Goal: Task Accomplishment & Management: Use online tool/utility

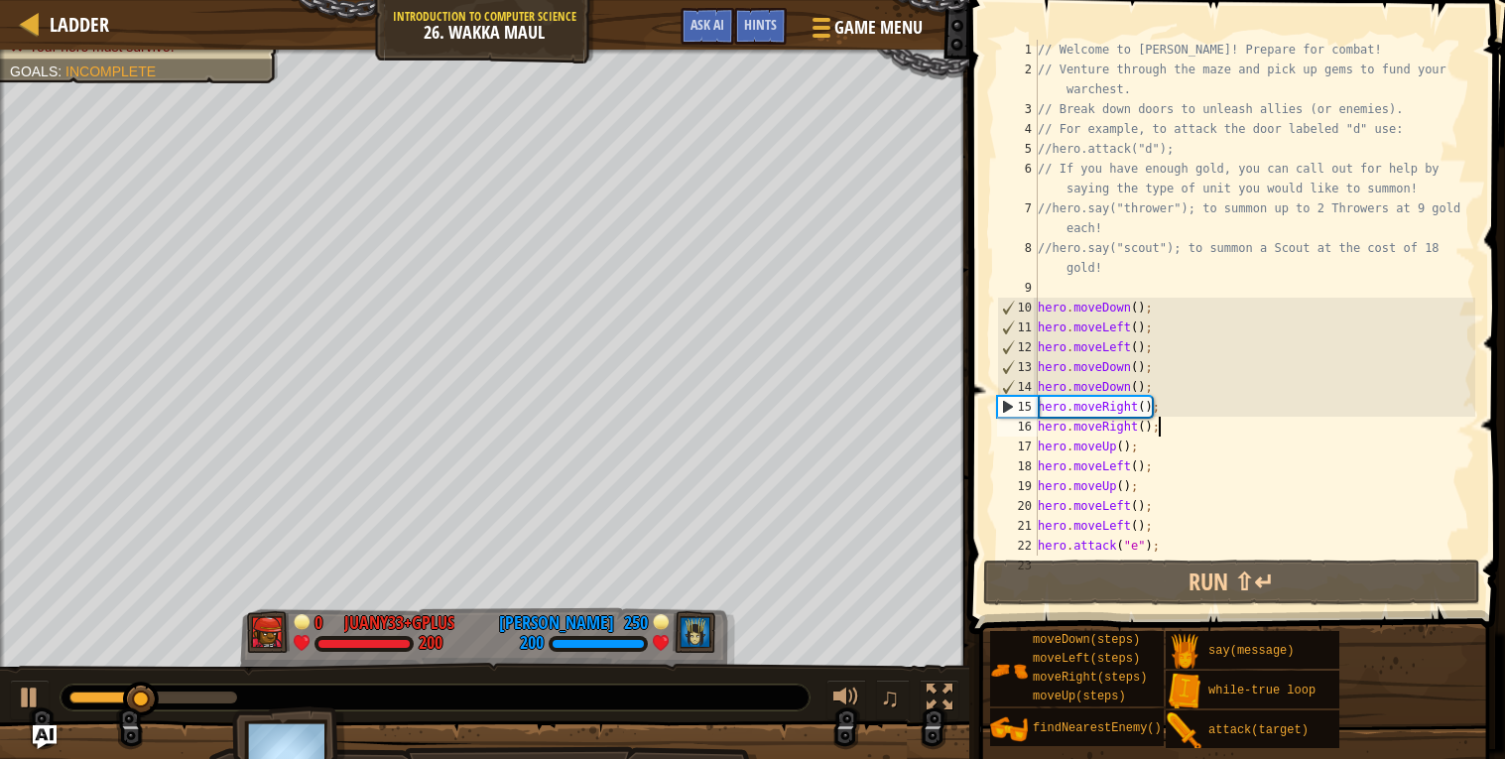
drag, startPoint x: 1180, startPoint y: 427, endPoint x: 1158, endPoint y: 437, distance: 24.0
click at [1158, 437] on div "// Welcome to [PERSON_NAME]! Prepare for combat! // Venture through the maze an…" at bounding box center [1255, 318] width 442 height 556
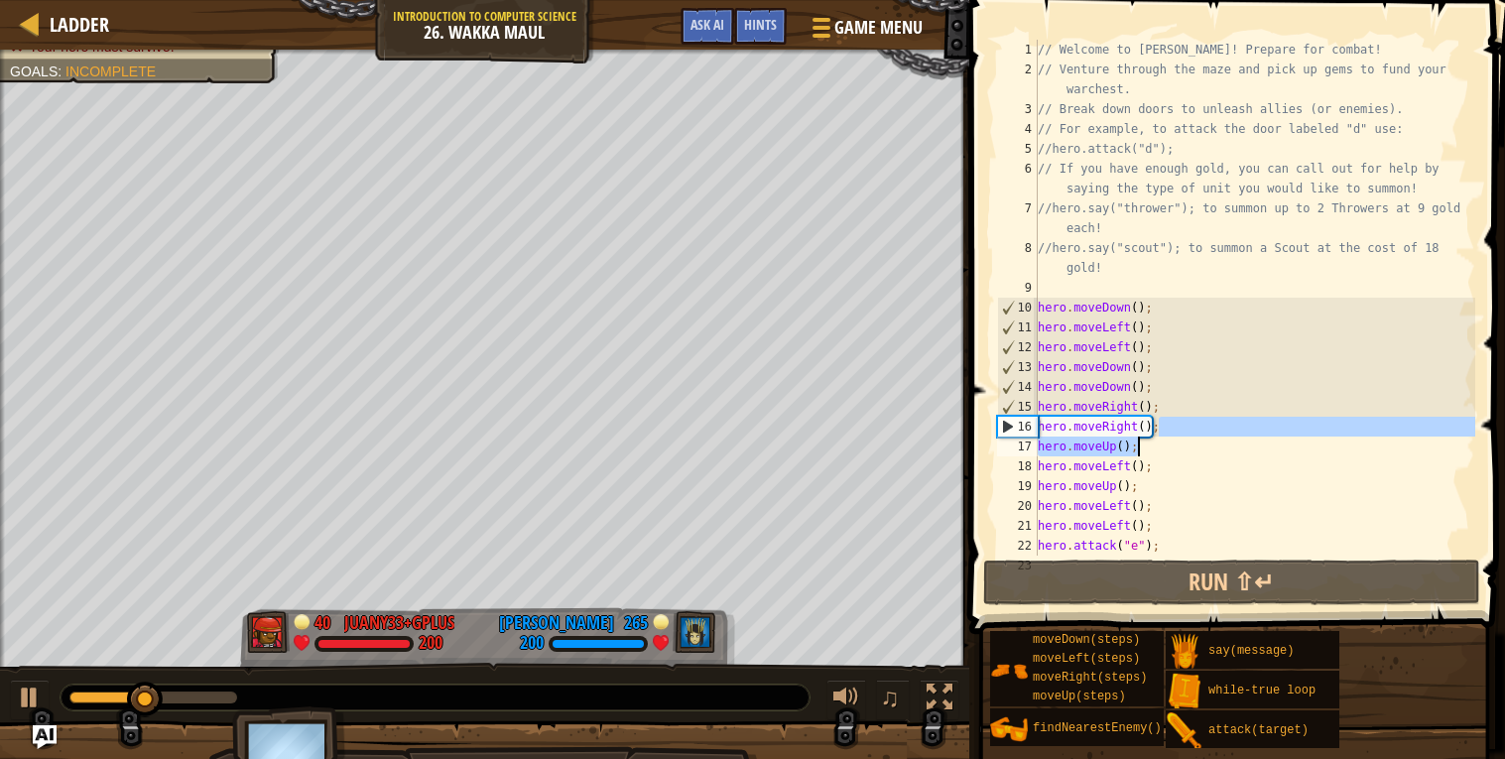
scroll to position [28, 6]
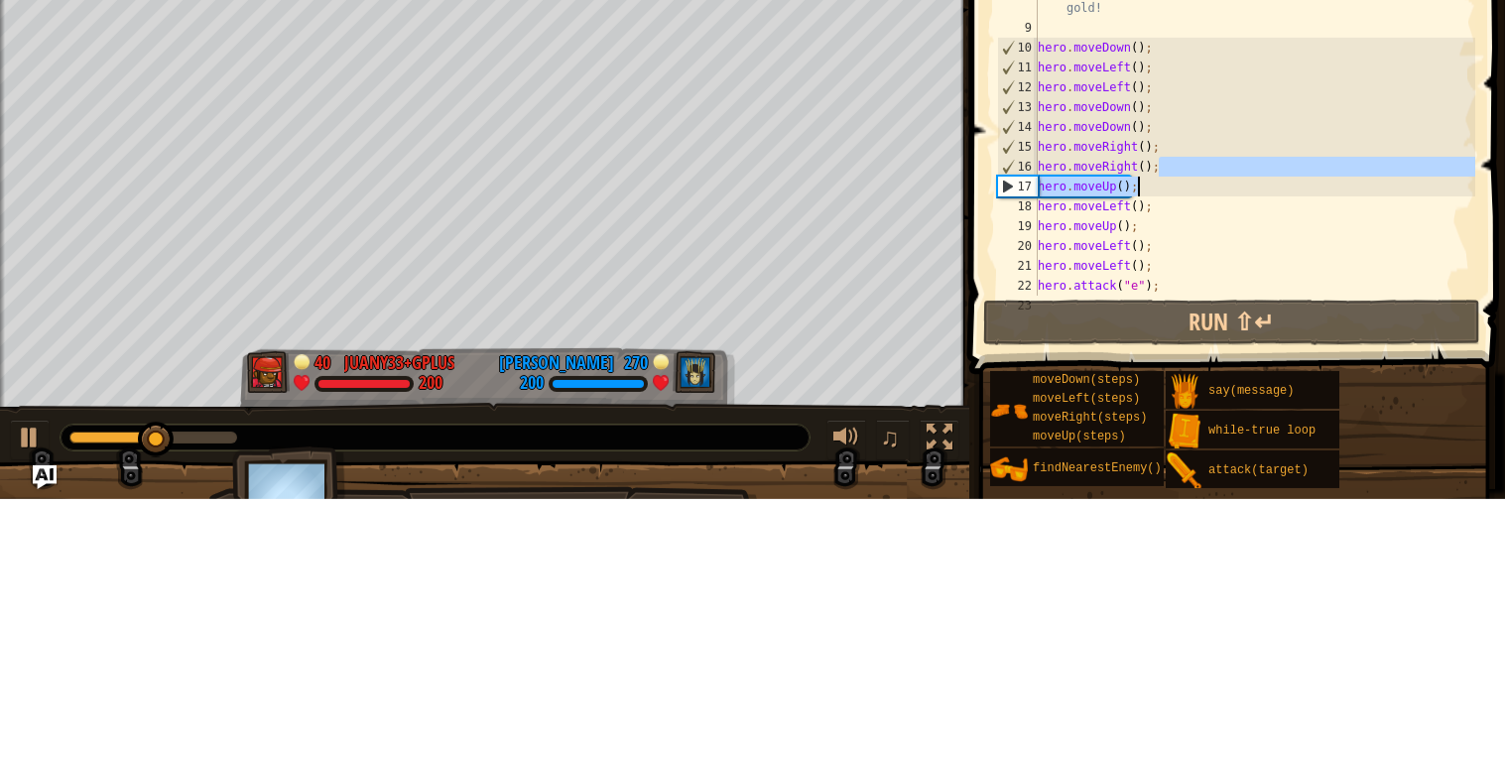
click at [1166, 422] on div "// Welcome to [PERSON_NAME]! Prepare for combat! // Venture through the maze an…" at bounding box center [1255, 298] width 442 height 516
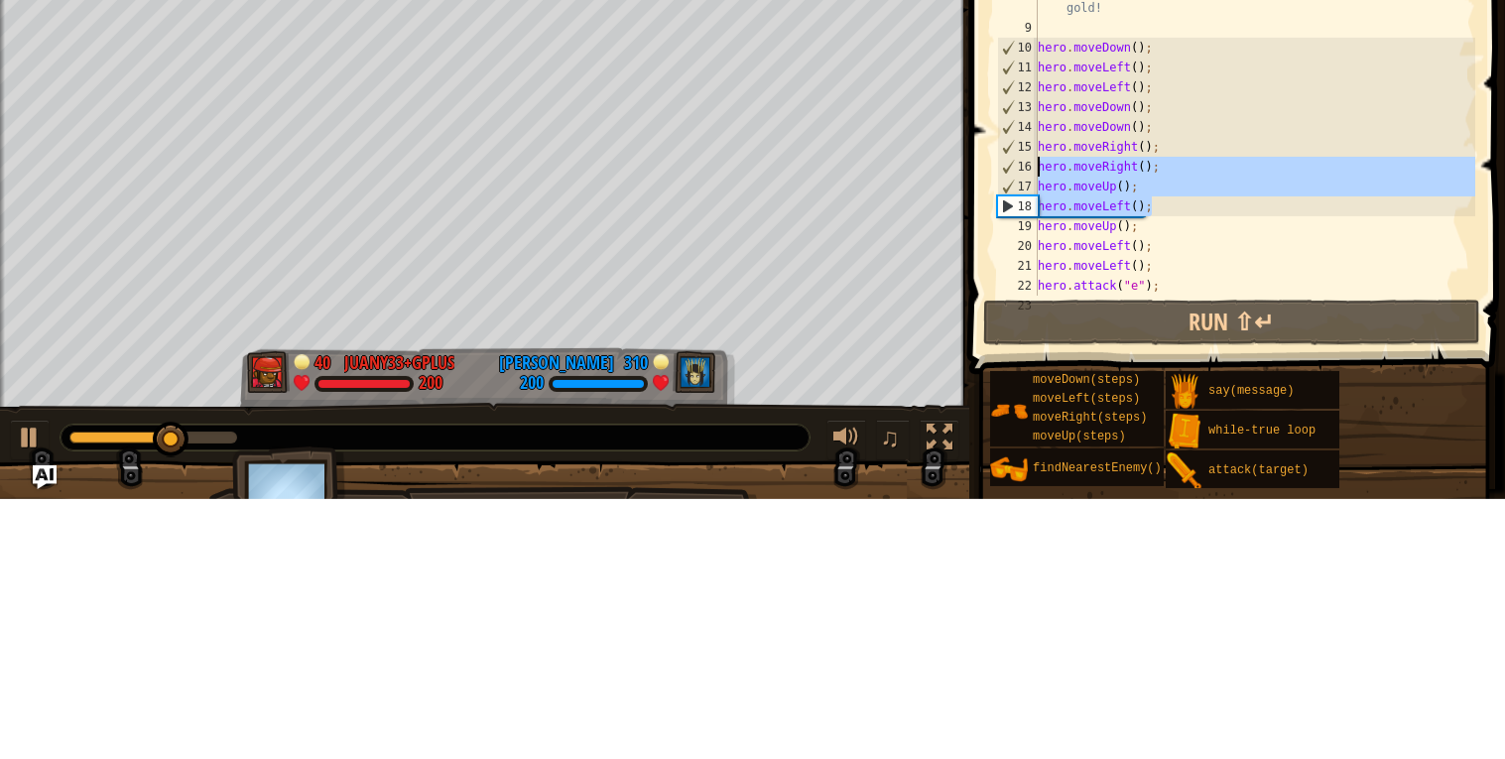
drag, startPoint x: 1163, startPoint y: 464, endPoint x: 1031, endPoint y: 423, distance: 138.4
click at [1031, 423] on div "hero.moveRight(); 1 2 3 4 5 6 7 8 9 10 11 12 13 14 15 16 17 18 19 20 21 22 23 /…" at bounding box center [1234, 298] width 482 height 516
type textarea "hero.moveRight(); hero.moveUp();"
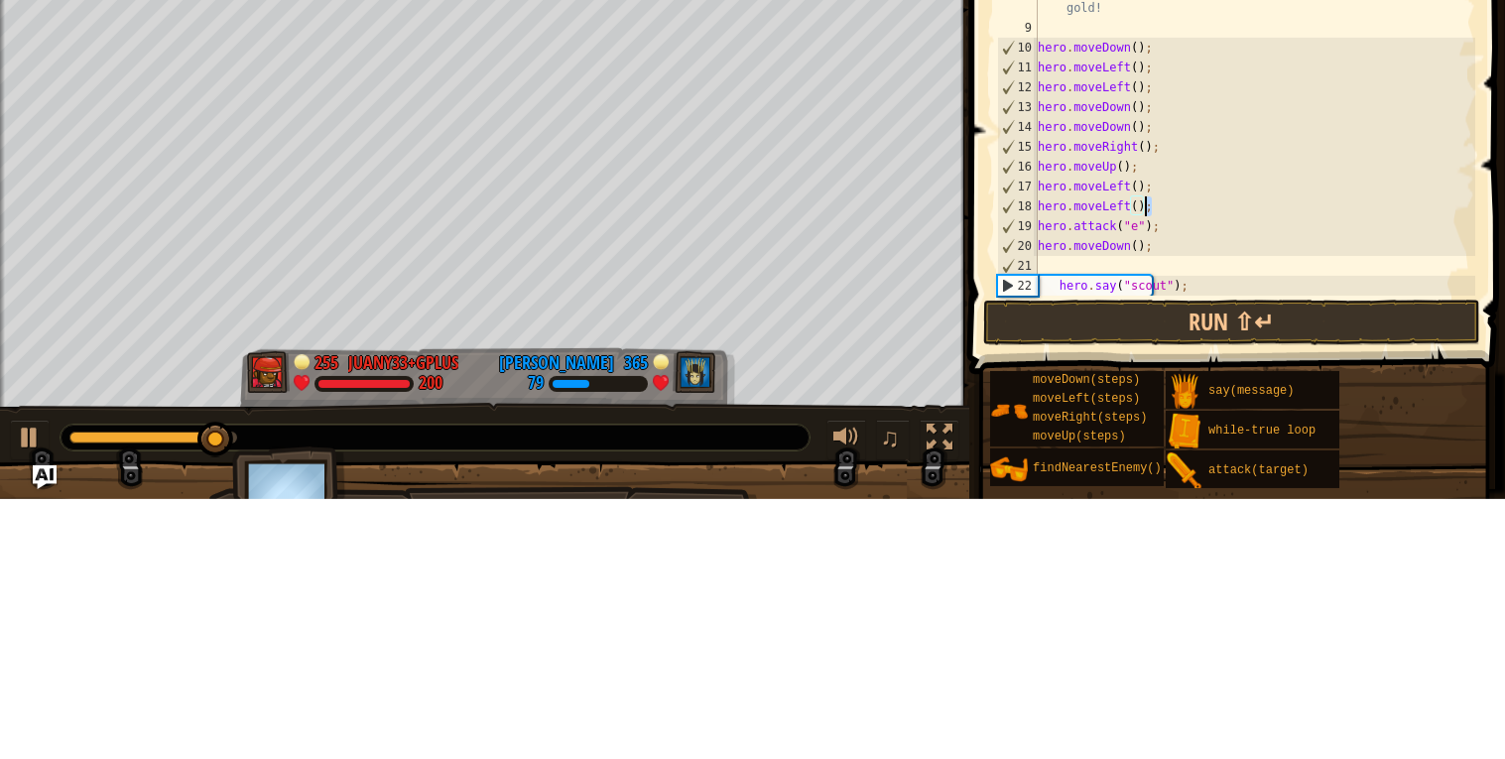
drag, startPoint x: 1168, startPoint y: 463, endPoint x: 1190, endPoint y: 458, distance: 22.4
click at [1190, 458] on div "// Welcome to [PERSON_NAME]! Prepare for combat! // Venture through the maze an…" at bounding box center [1255, 318] width 442 height 556
click at [1170, 454] on div "// Welcome to [PERSON_NAME]! Prepare for combat! // Venture through the maze an…" at bounding box center [1255, 318] width 442 height 556
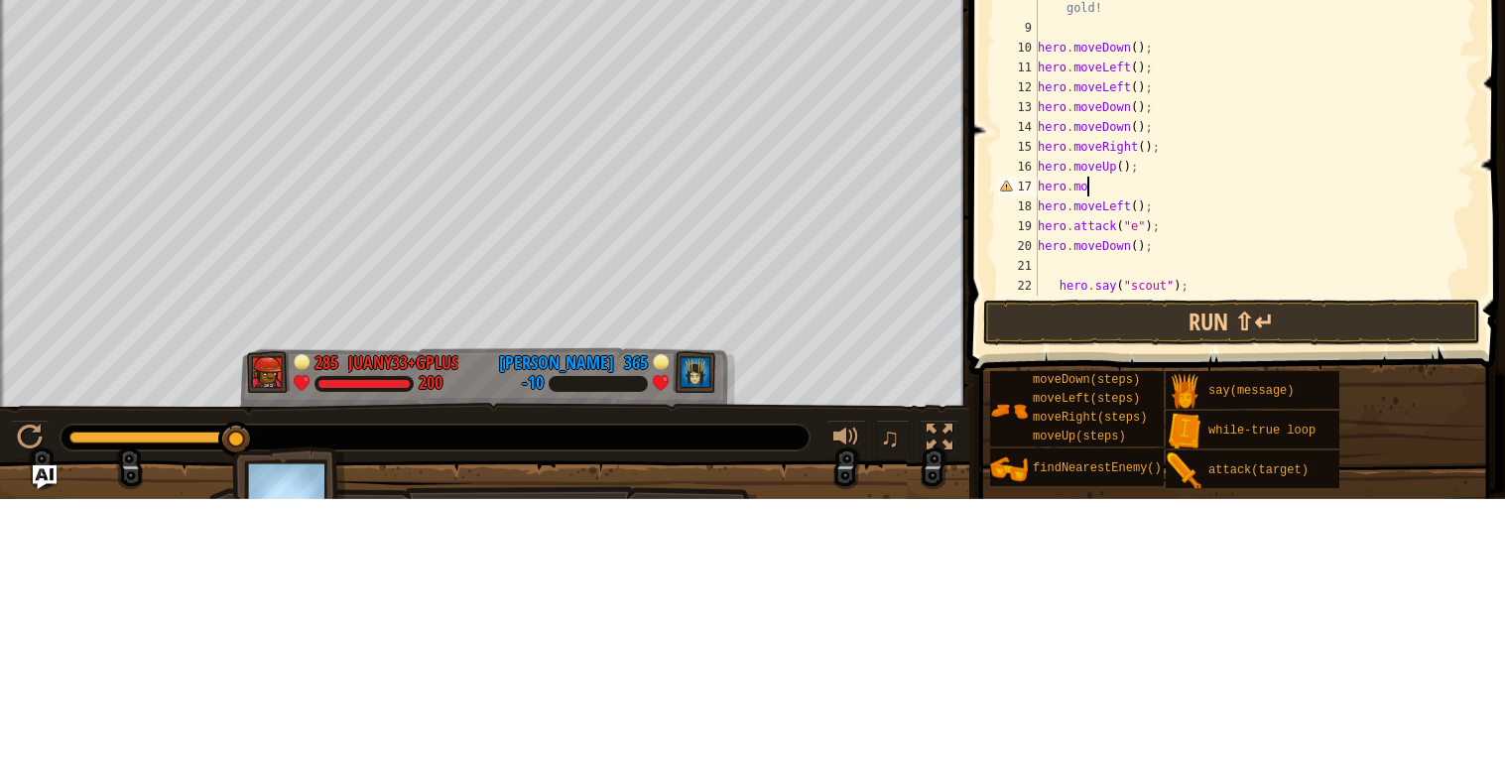
scroll to position [9, 3]
type textarea "hero.move"
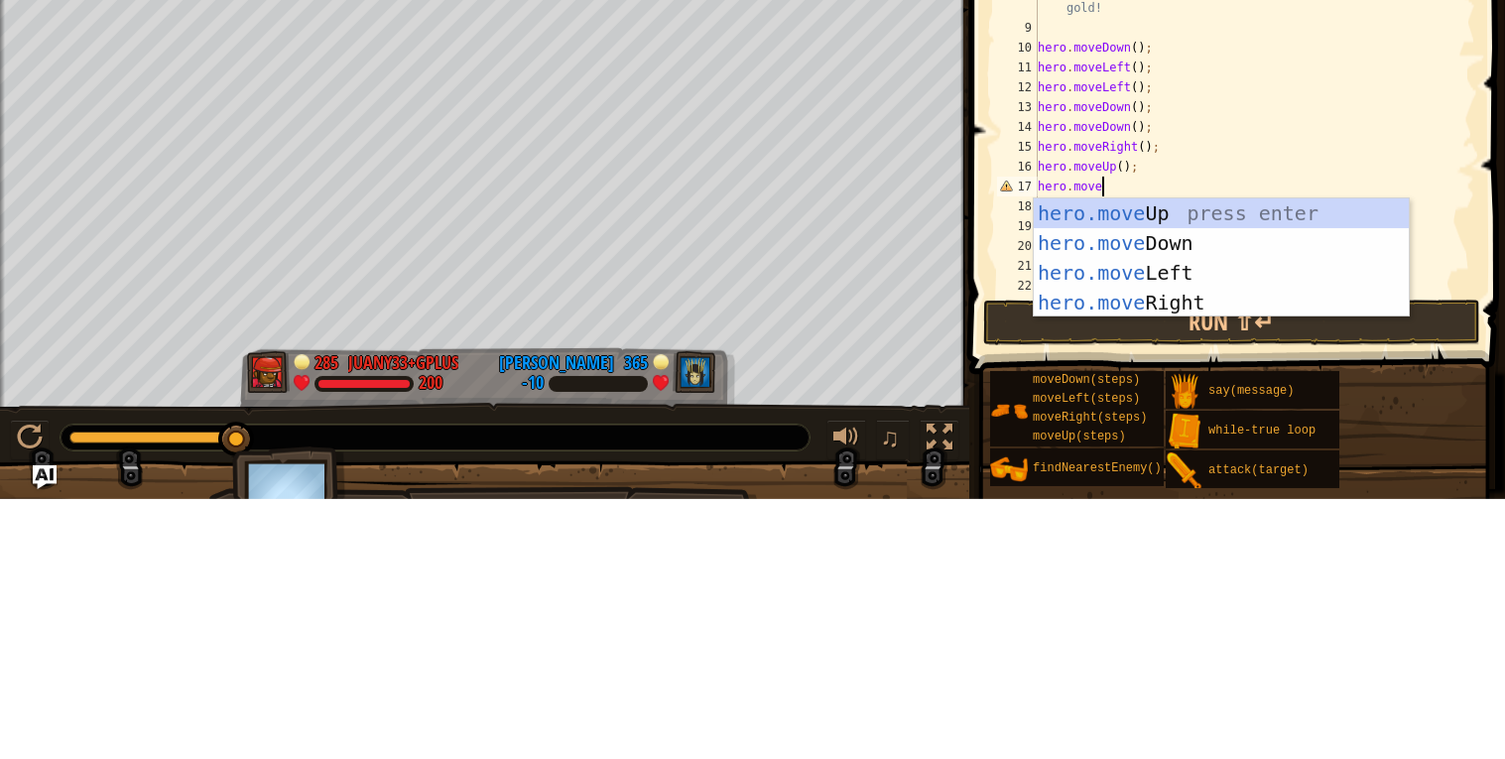
scroll to position [9, 0]
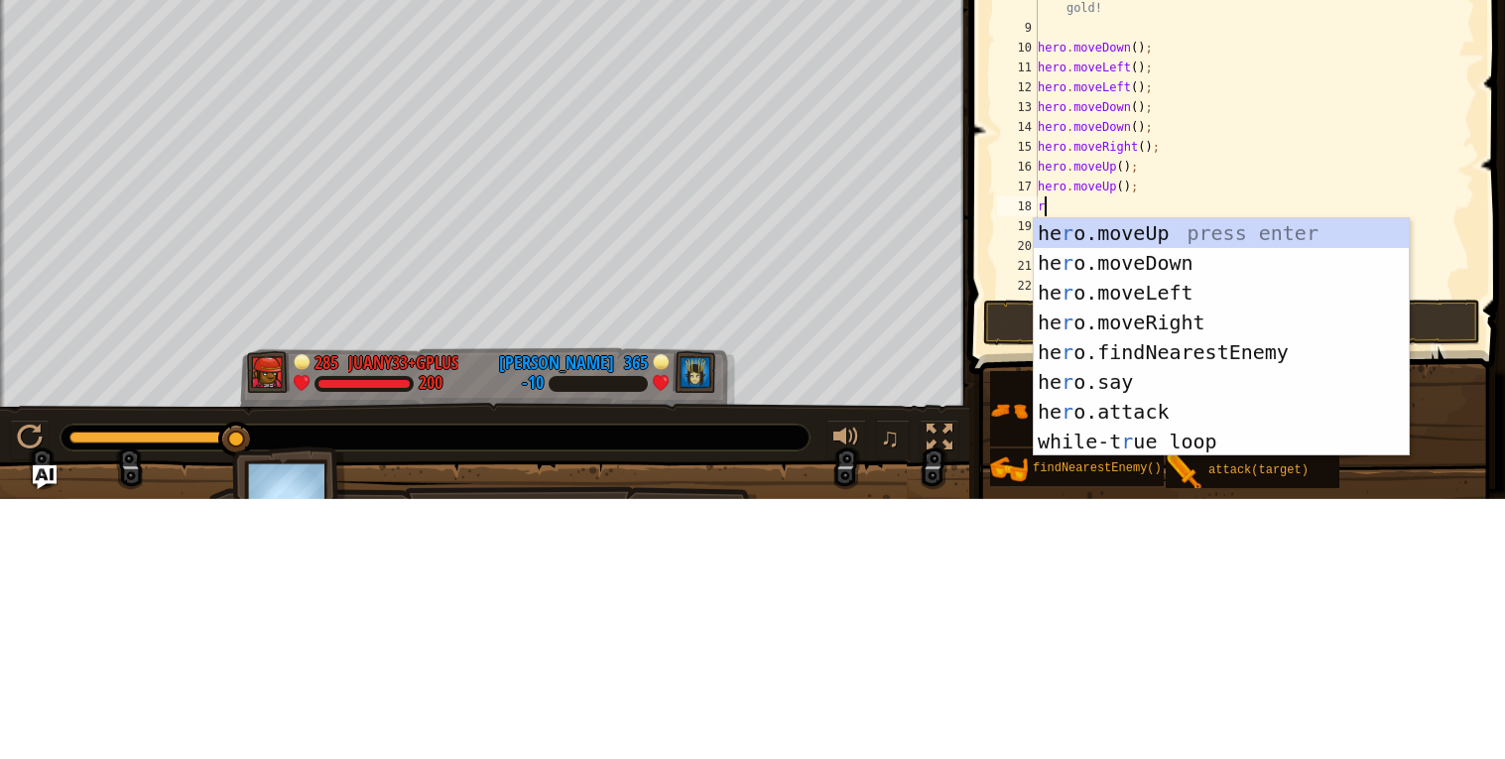
type textarea "ri"
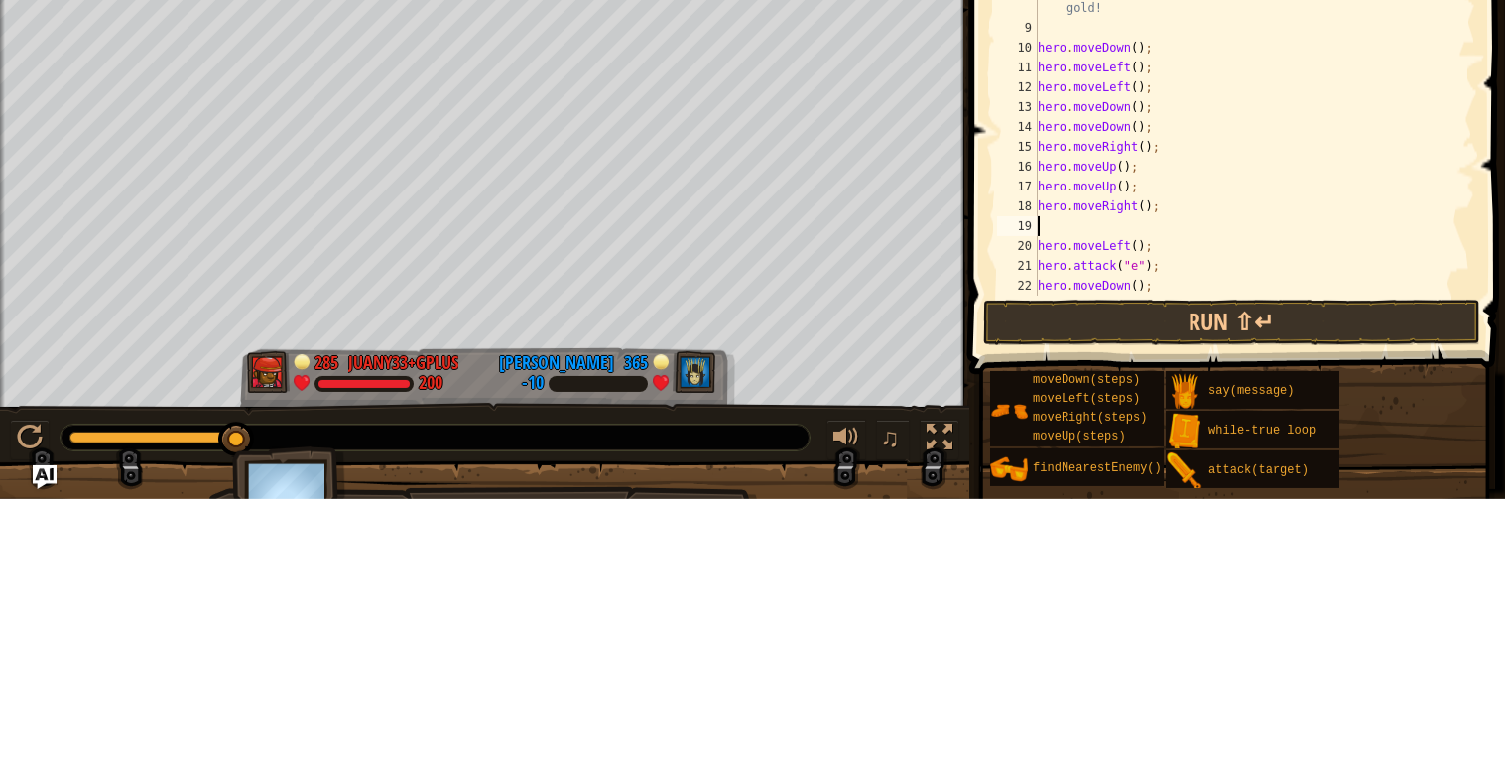
type textarea "up"
click at [1140, 499] on div "// Welcome to [PERSON_NAME]! Prepare for combat! // Venture through the maze an…" at bounding box center [1255, 318] width 442 height 556
type textarea "up"
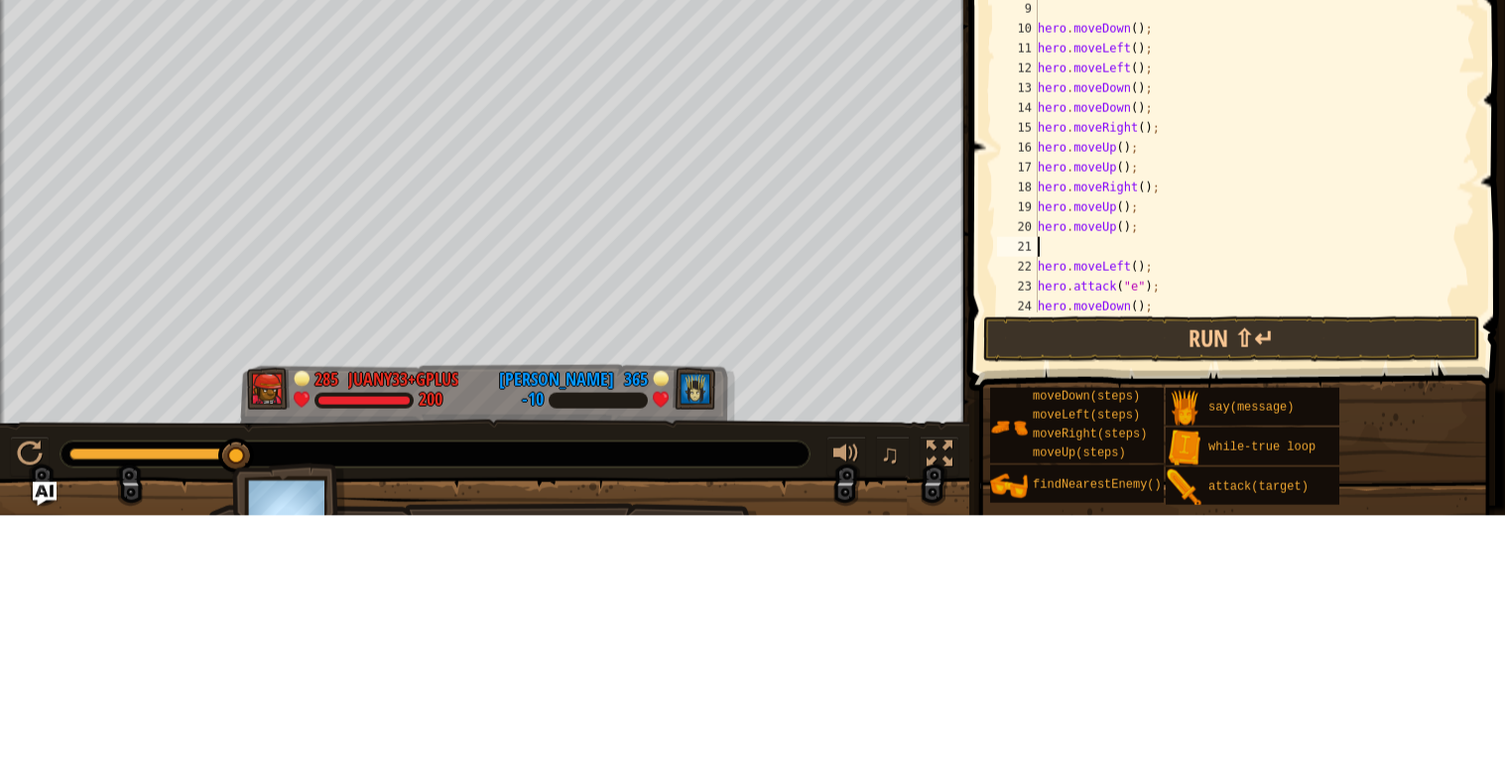
click at [1137, 526] on div "// Venture through the maze and pick up gems to fund your warchest. // Break do…" at bounding box center [1255, 312] width 442 height 576
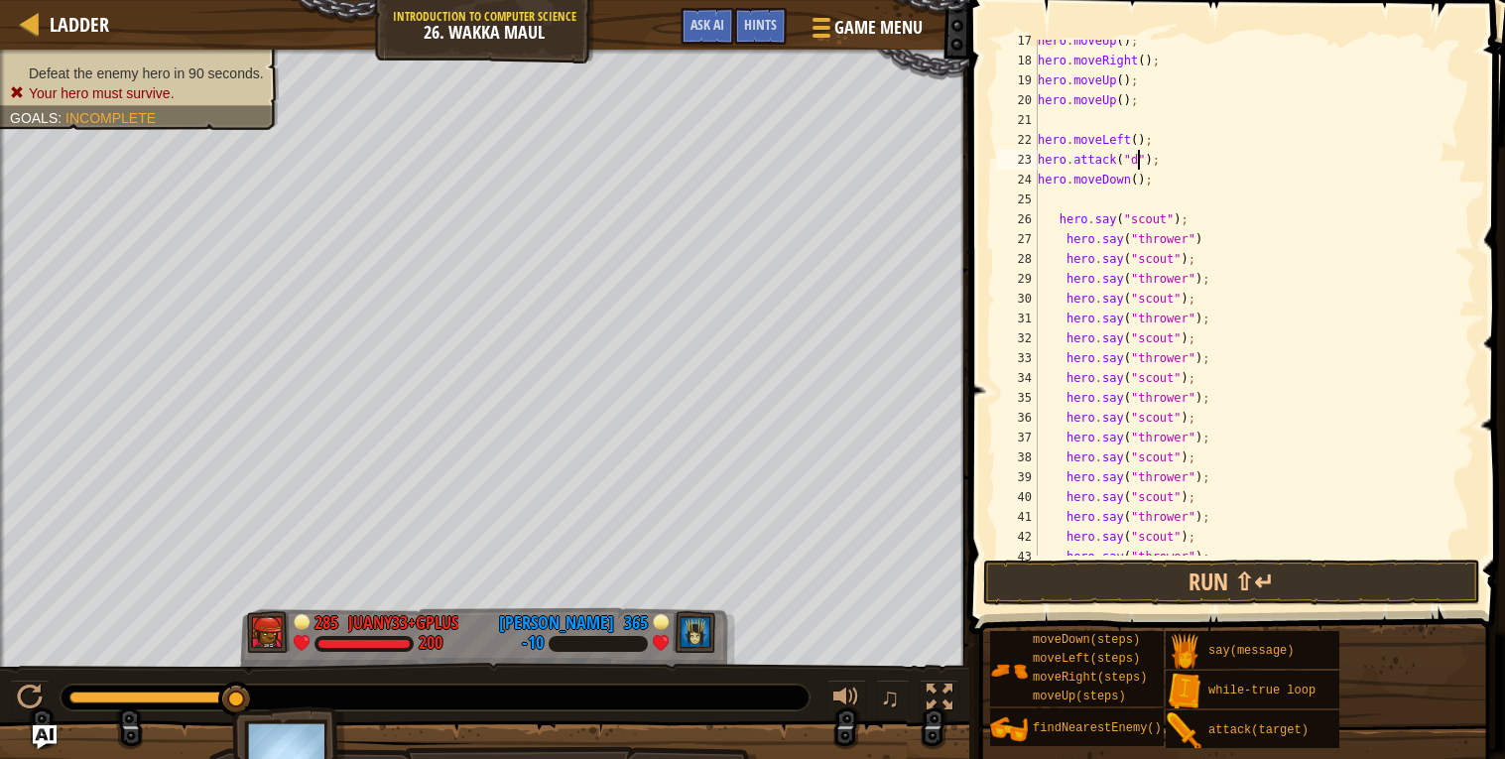
scroll to position [634, 0]
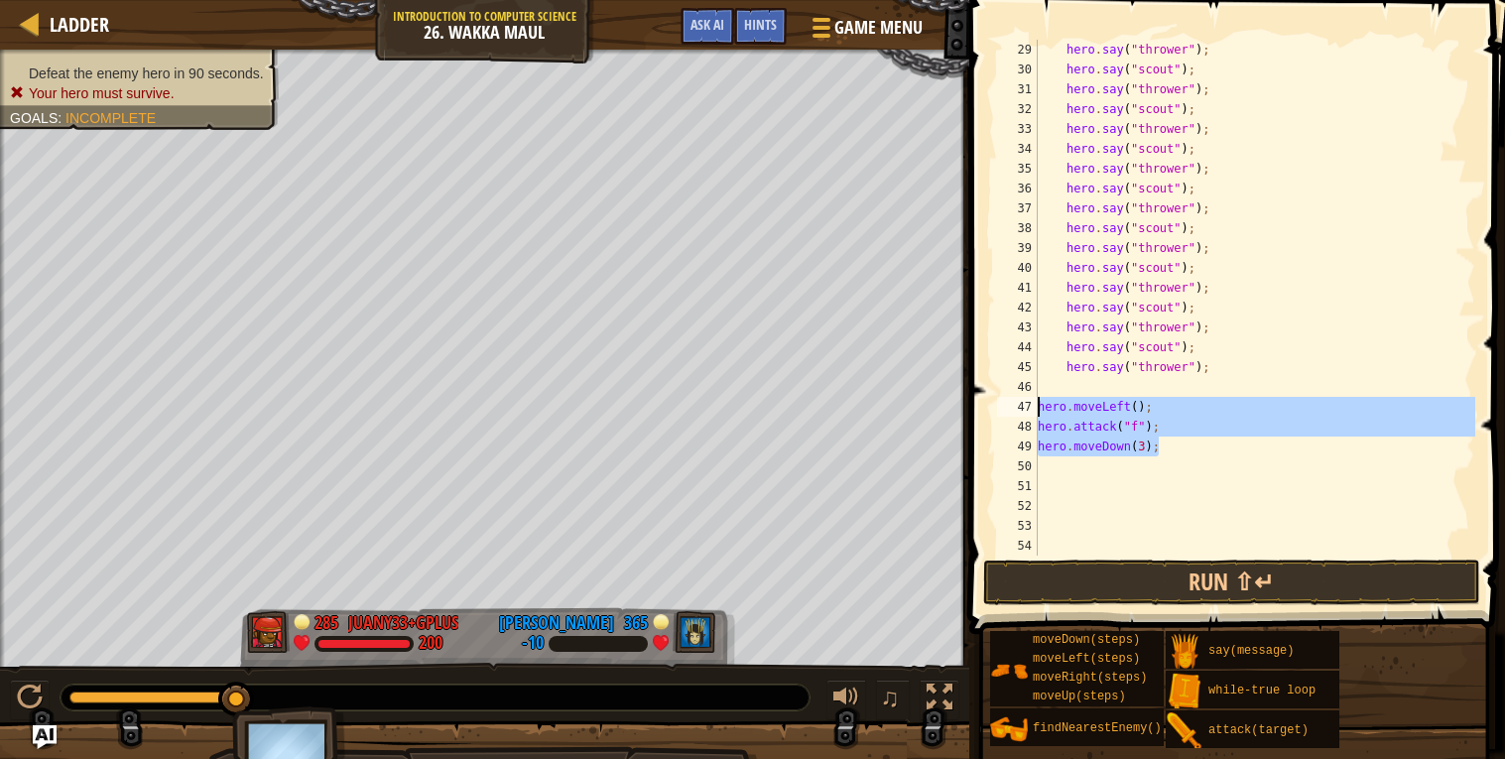
drag, startPoint x: 1180, startPoint y: 442, endPoint x: 1001, endPoint y: 403, distance: 182.8
click at [1001, 403] on div "hero.attack("d"); 29 30 31 32 33 34 35 36 37 38 39 40 41 42 43 44 45 46 47 48 4…" at bounding box center [1234, 298] width 482 height 516
type textarea "hero.moveLeft(); hero.attack("f");"
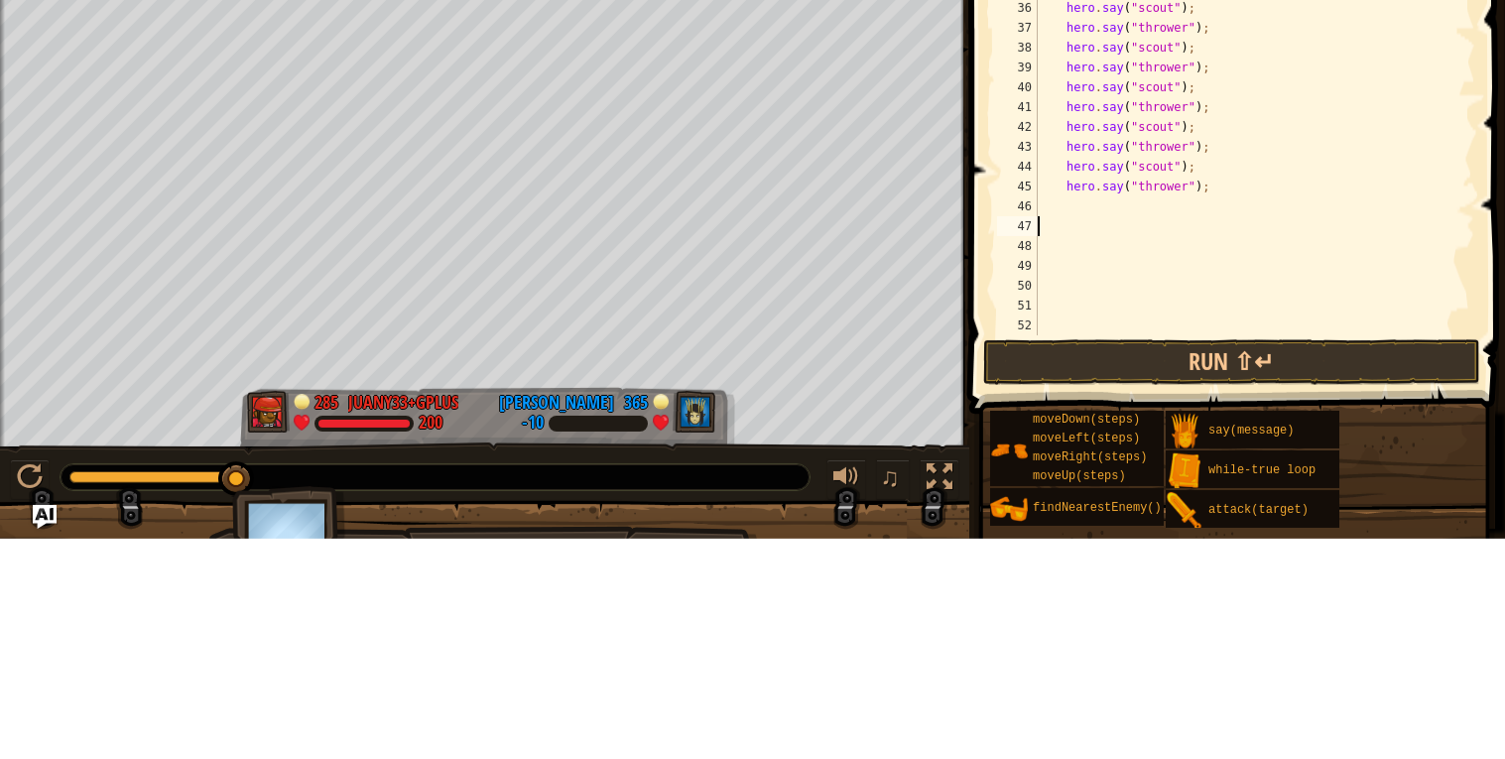
scroll to position [28, 0]
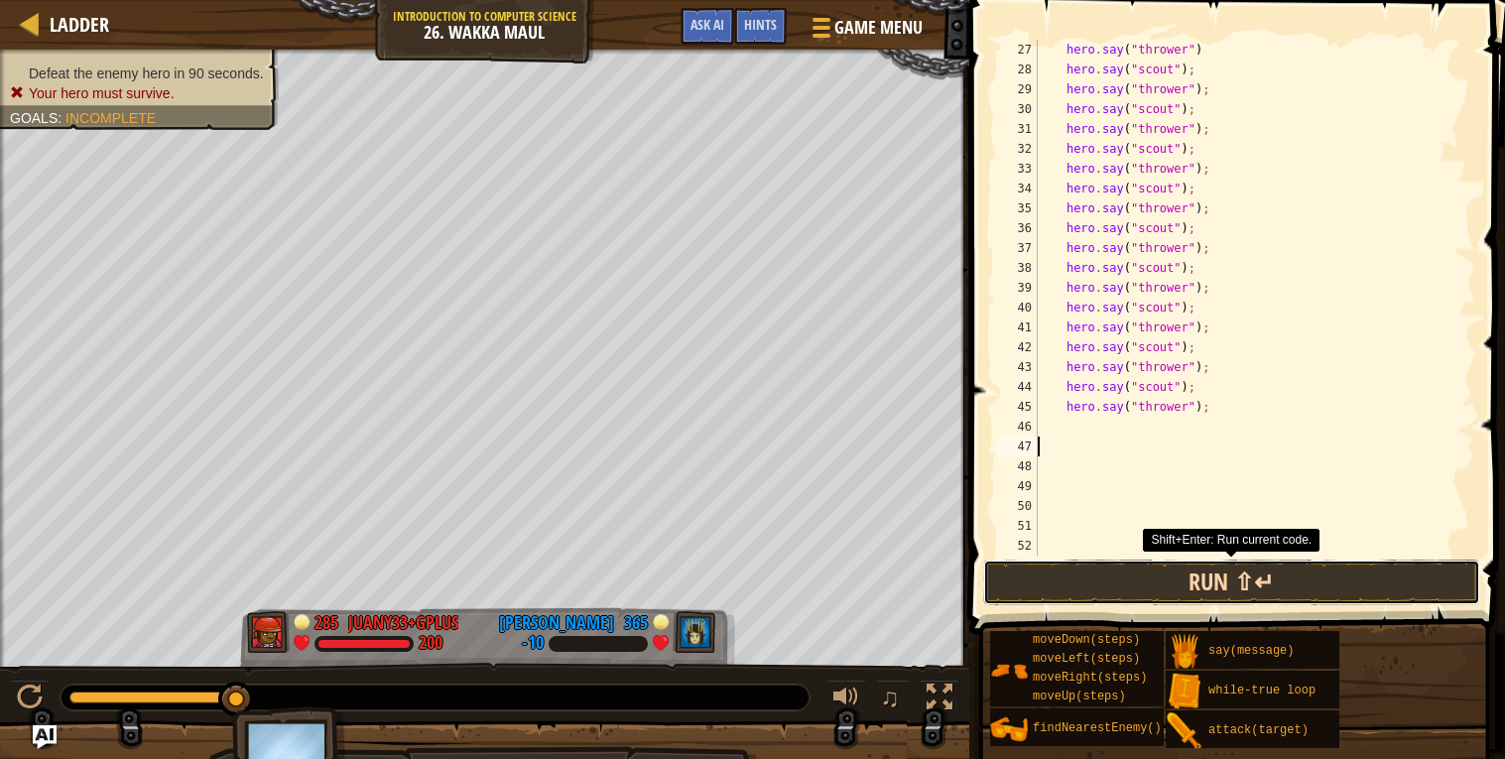
click at [1220, 583] on button "Run ⇧↵" at bounding box center [1231, 583] width 497 height 46
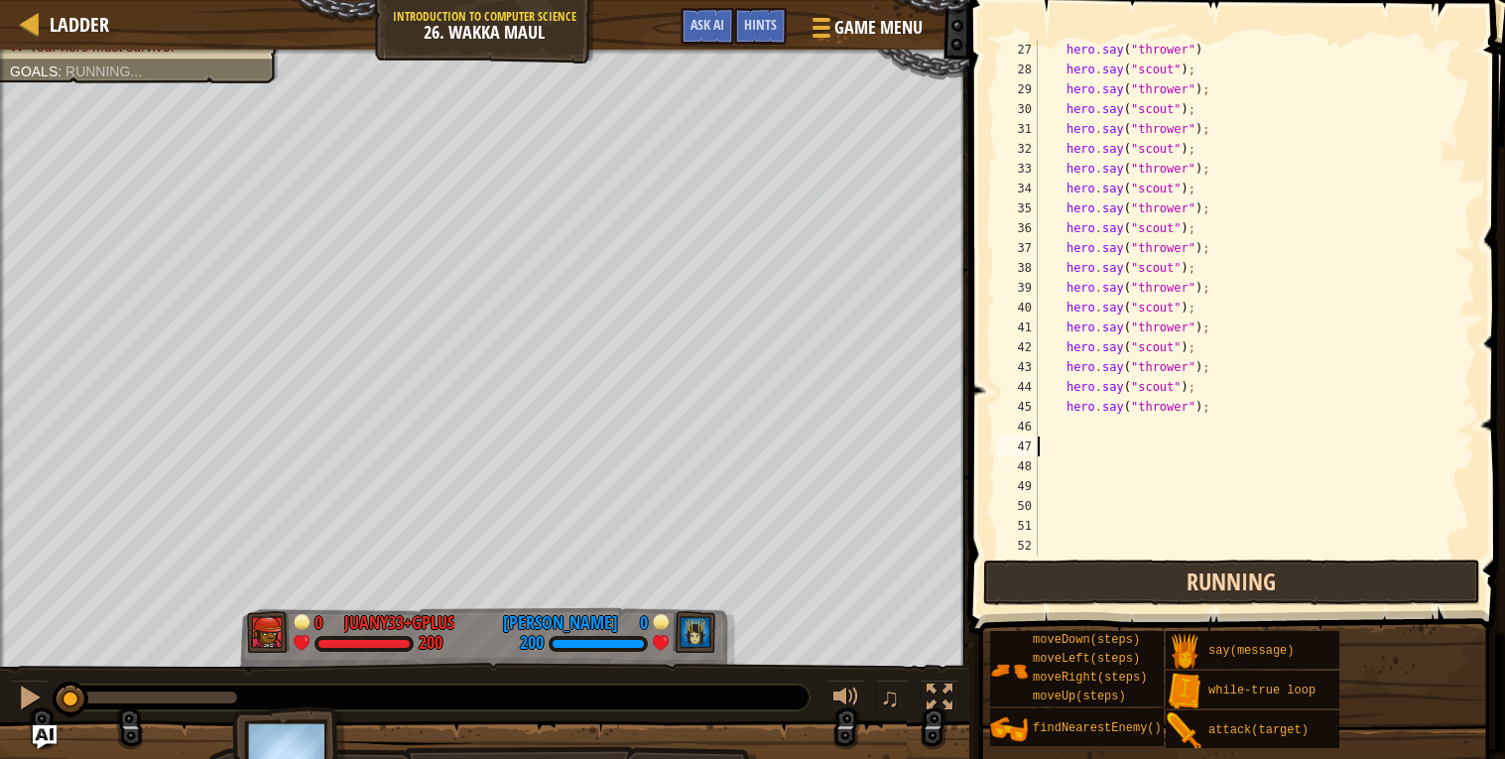
scroll to position [8, 0]
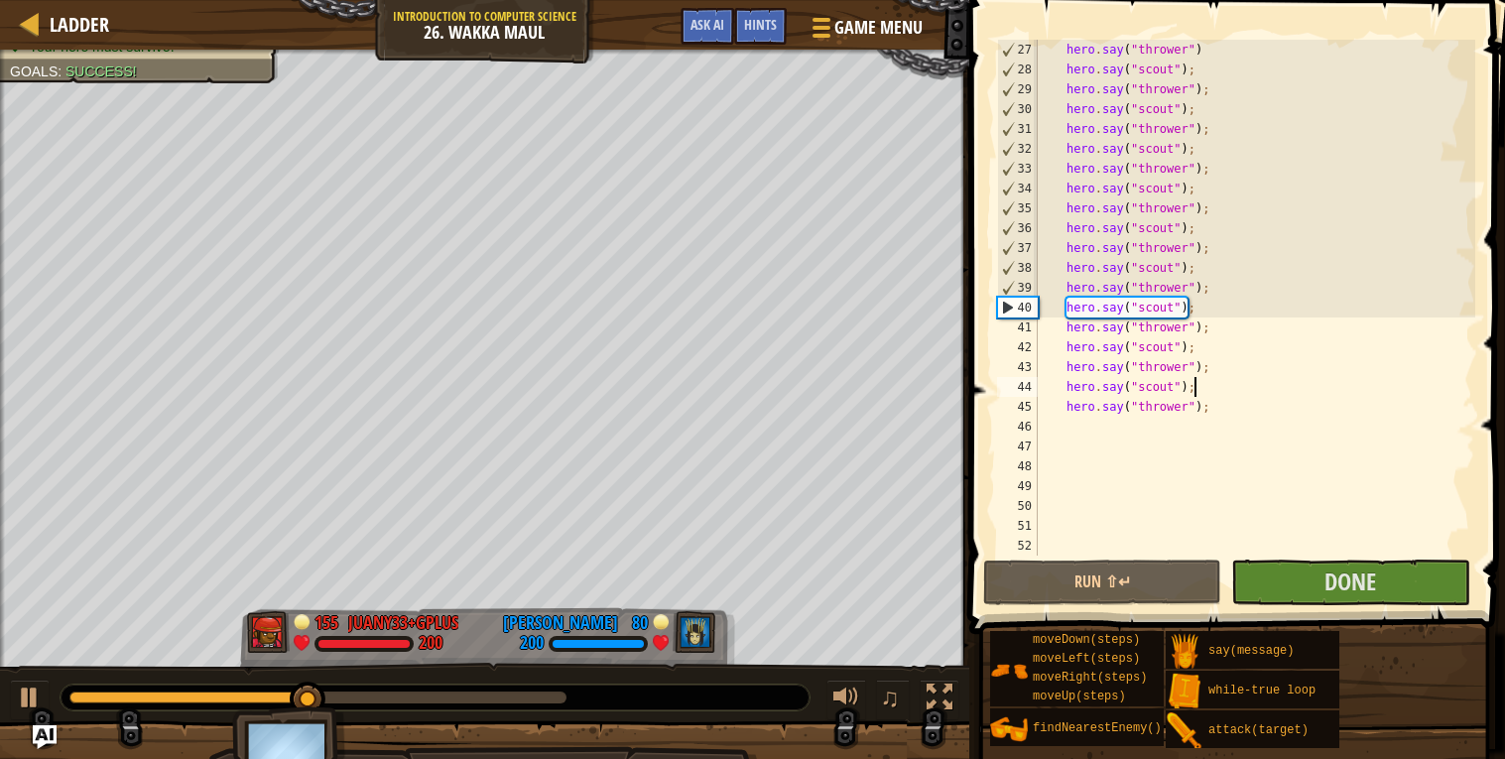
drag, startPoint x: 1240, startPoint y: 391, endPoint x: 1197, endPoint y: 397, distance: 44.1
click at [1197, 397] on div "hero . say ( "thrower" ) hero . say ( "scout" ) ; hero . say ( "thrower" ) ; he…" at bounding box center [1255, 318] width 442 height 556
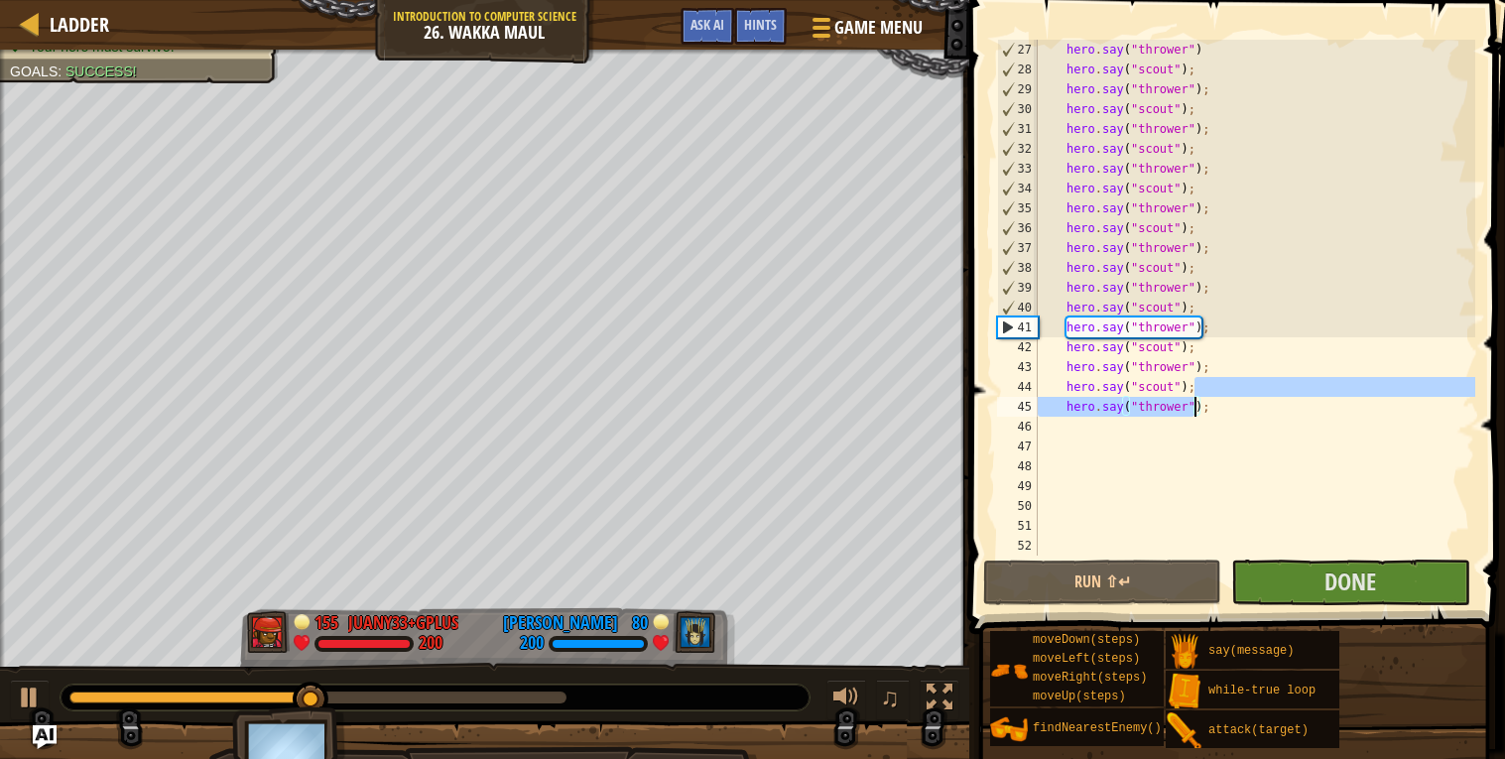
scroll to position [28, 12]
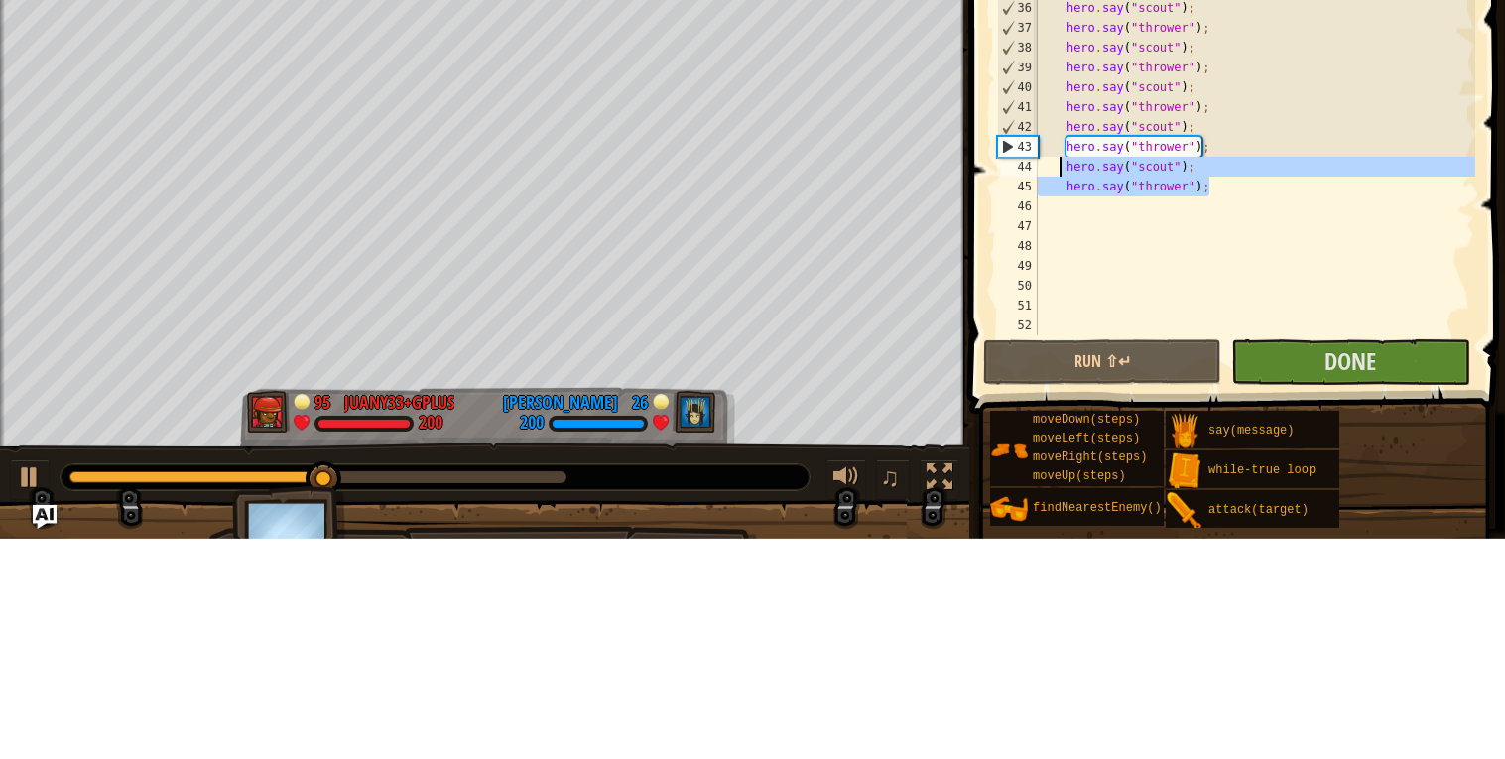
drag, startPoint x: 1221, startPoint y: 412, endPoint x: 1056, endPoint y: 387, distance: 166.6
click at [1056, 387] on div "hero . say ( "thrower" ) hero . say ( "scout" ) ; hero . say ( "thrower" ) ; he…" at bounding box center [1255, 318] width 442 height 556
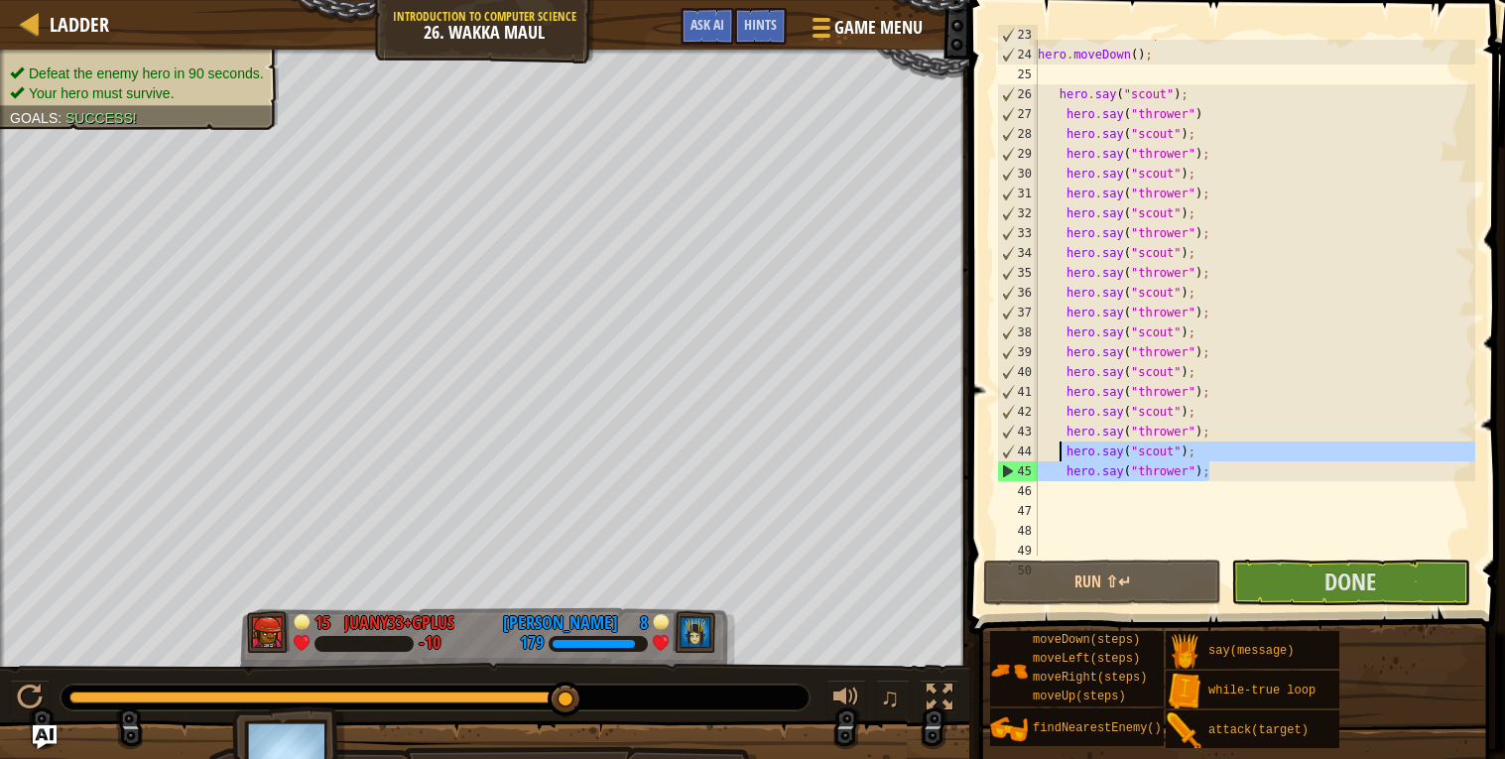
scroll to position [594, 0]
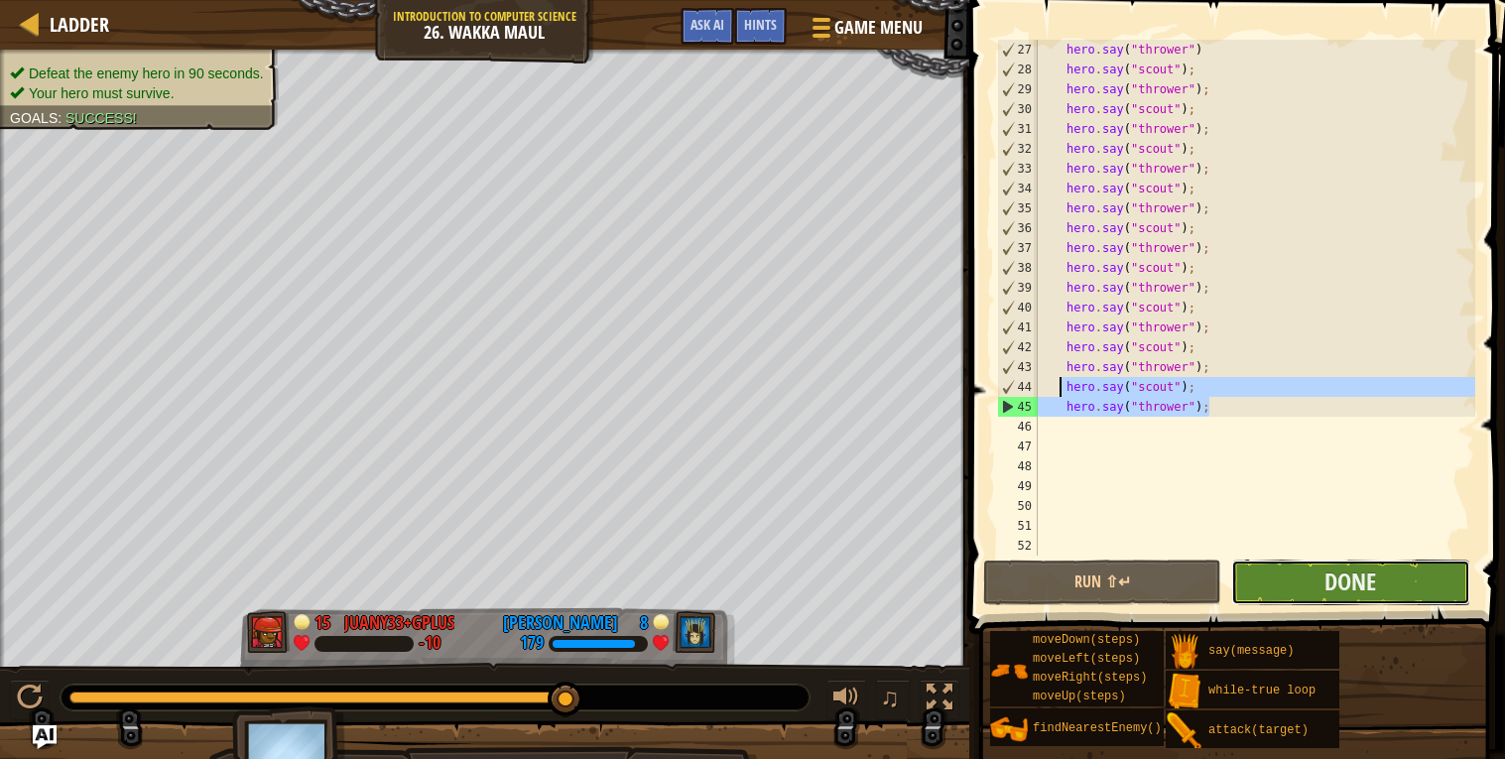
click at [1262, 598] on button "Done" at bounding box center [1351, 583] width 238 height 46
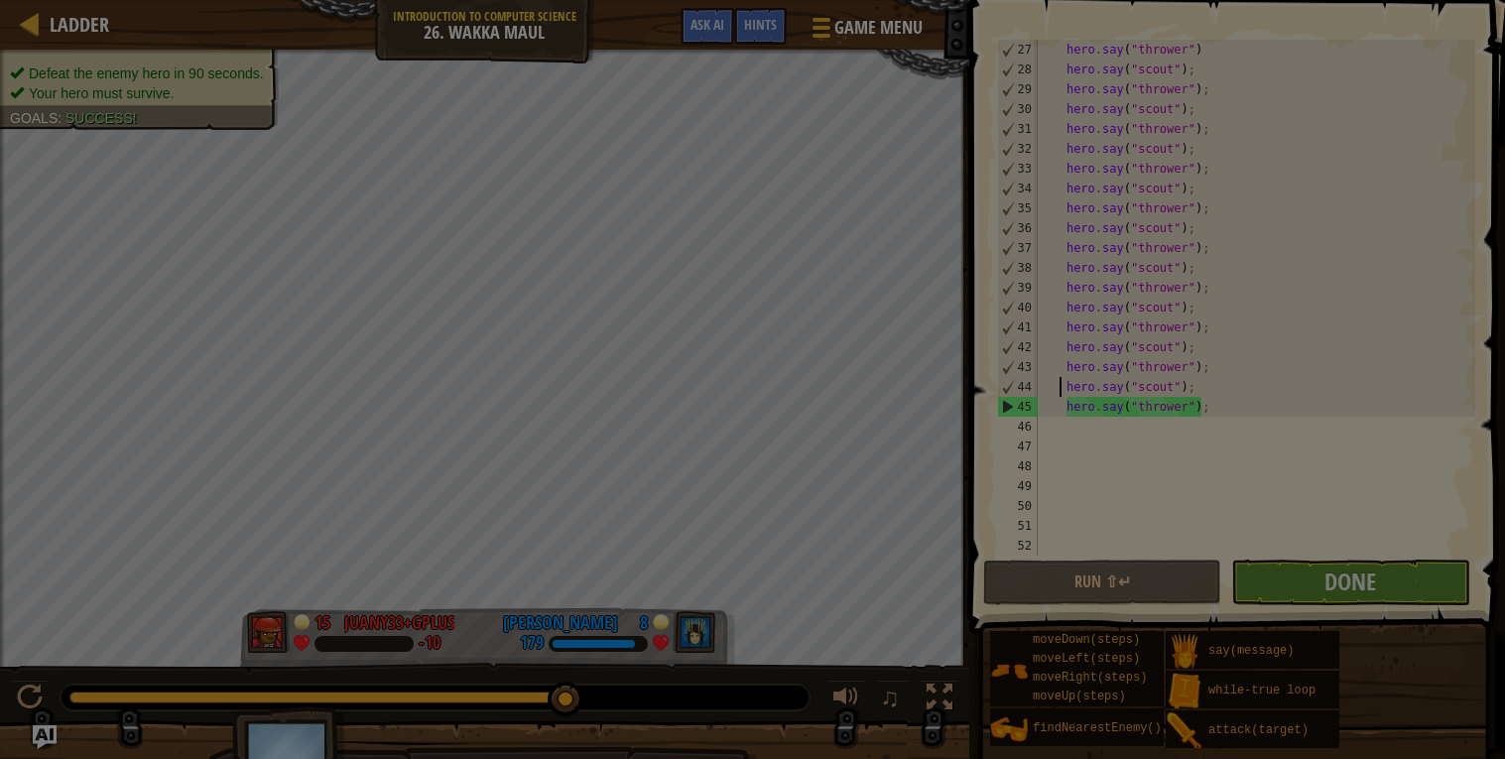
type textarea "hero.say("scout");"
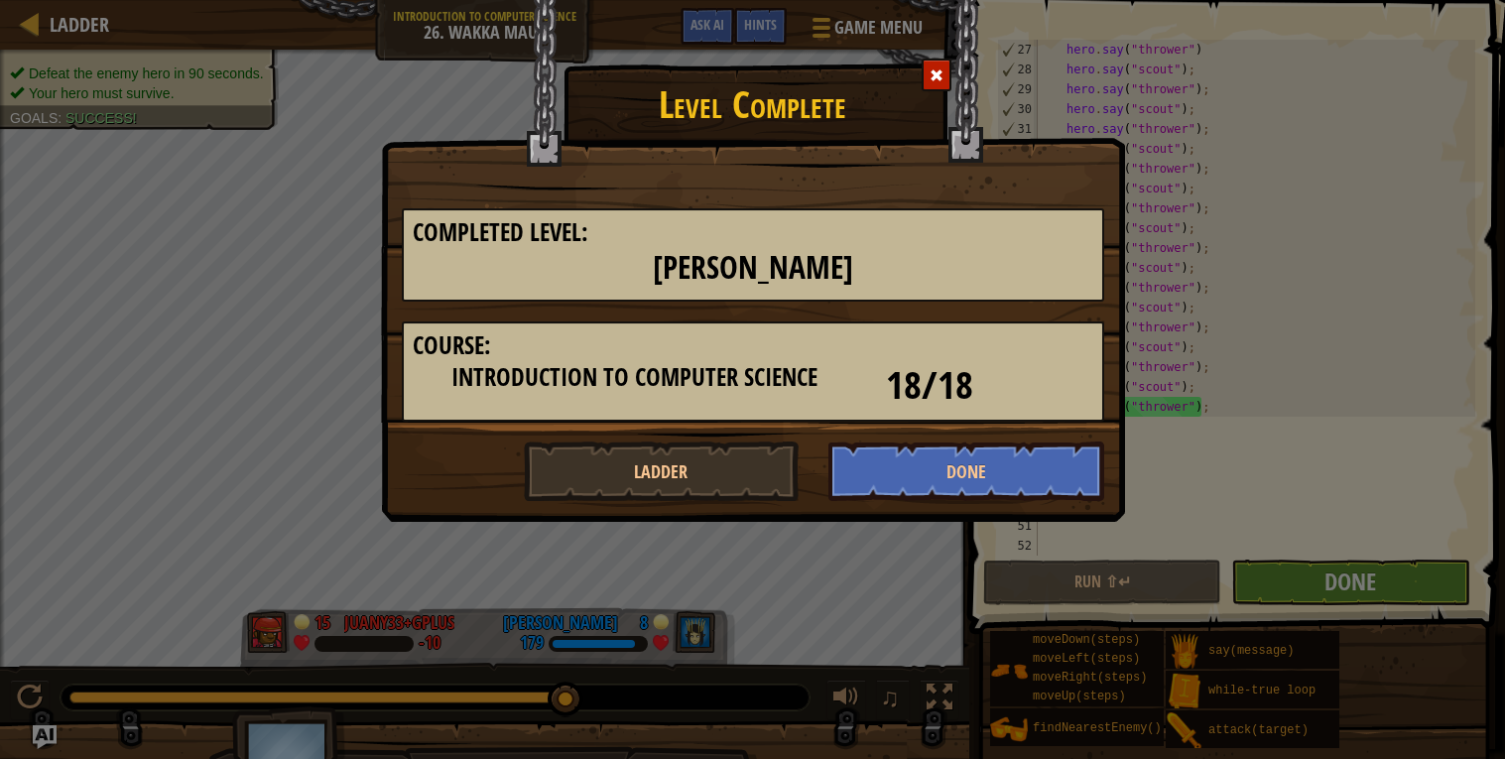
scroll to position [8, 2]
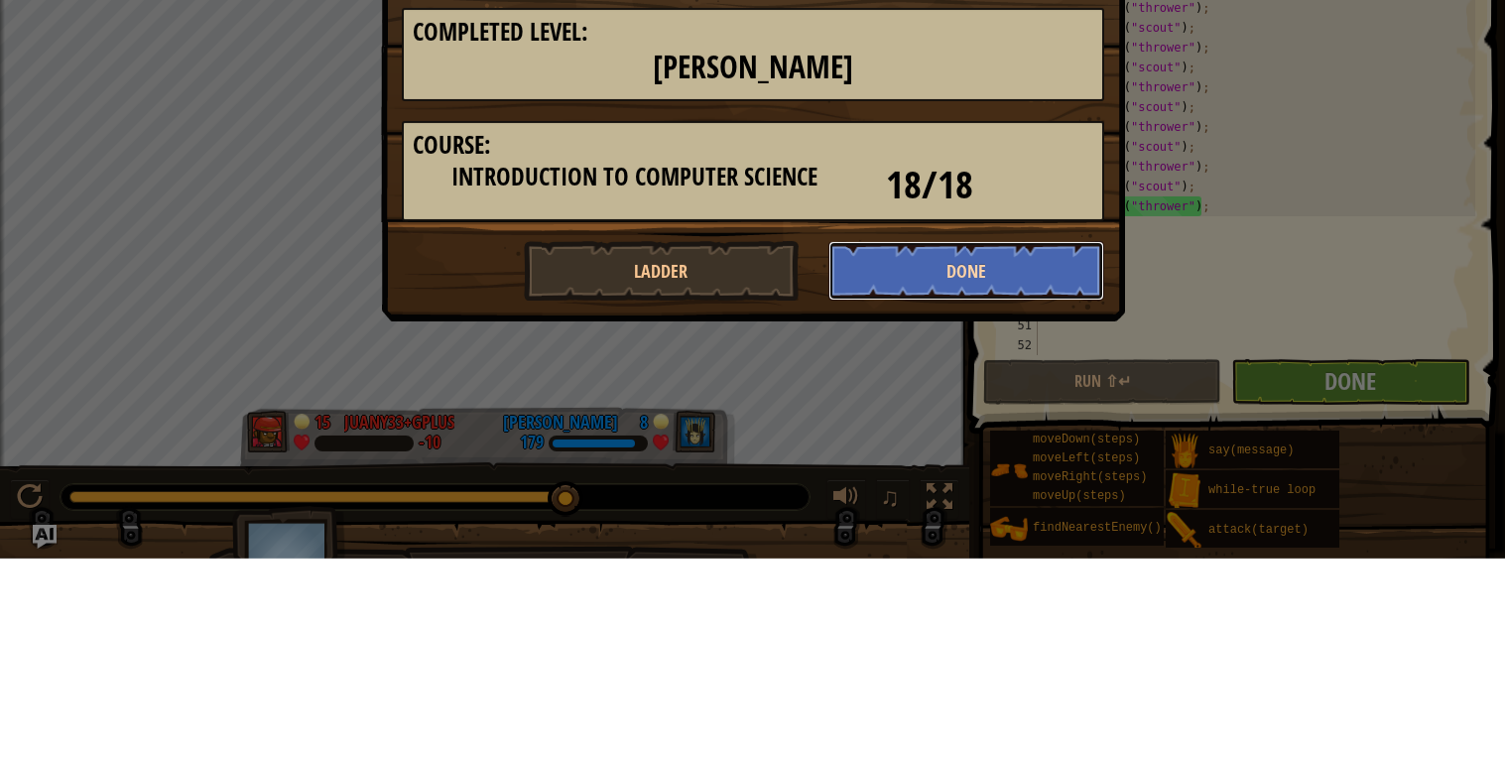
click at [974, 465] on button "Done" at bounding box center [967, 472] width 276 height 60
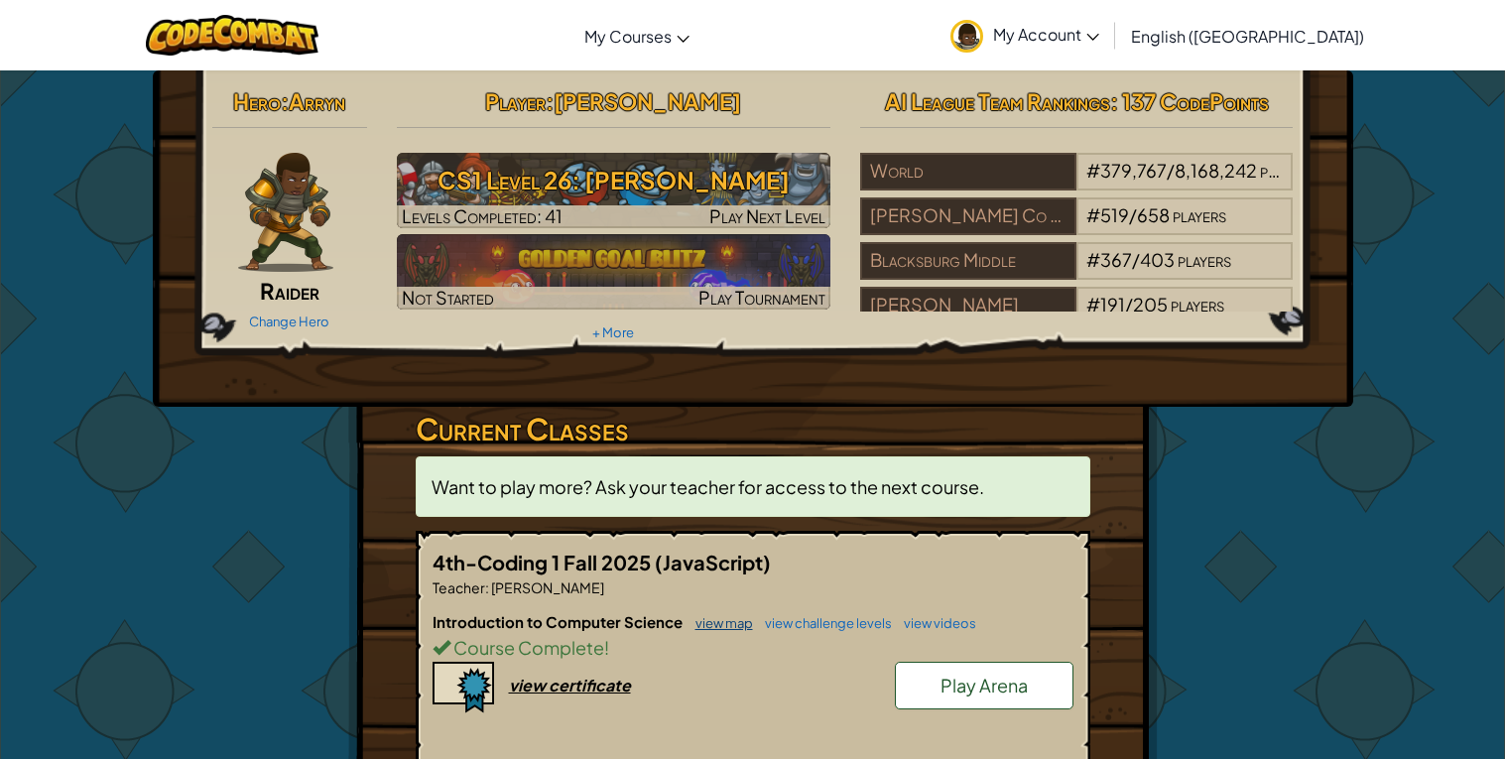
click at [715, 622] on link "view map" at bounding box center [719, 623] width 67 height 16
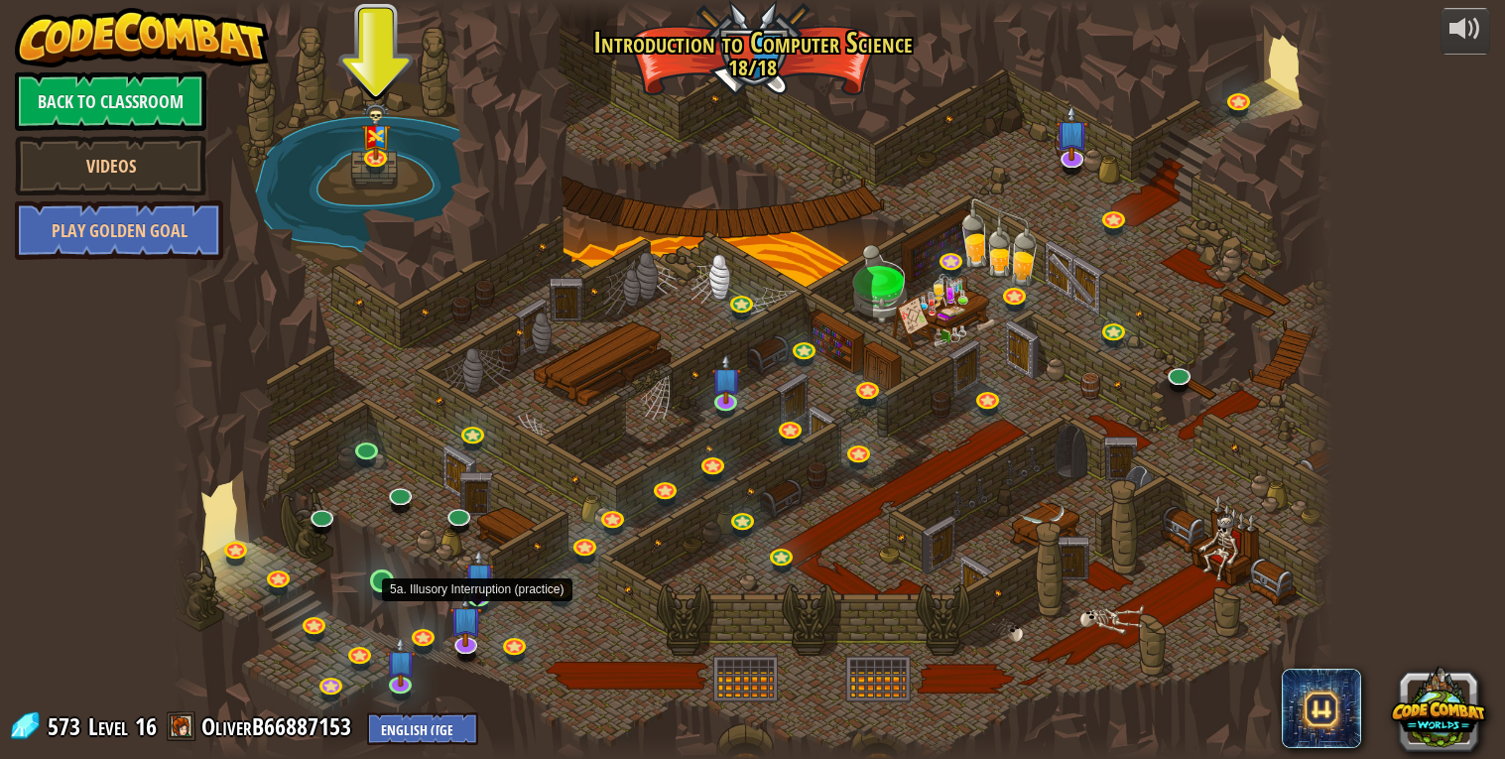
click at [389, 585] on div "5a. Illusory Interruption (practice)" at bounding box center [477, 590] width 190 height 23
click at [375, 592] on link at bounding box center [383, 583] width 40 height 40
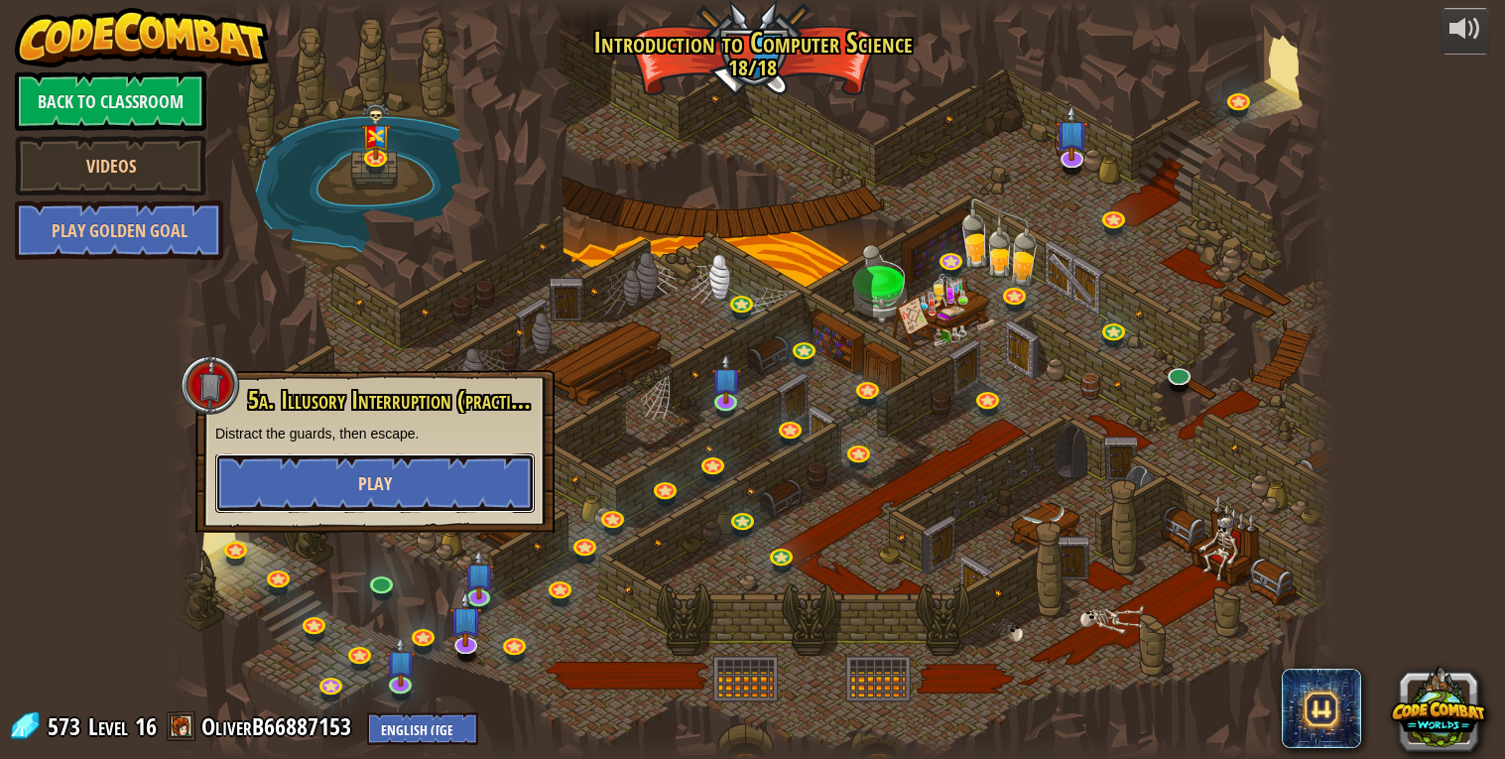
click at [374, 500] on button "Play" at bounding box center [375, 484] width 320 height 60
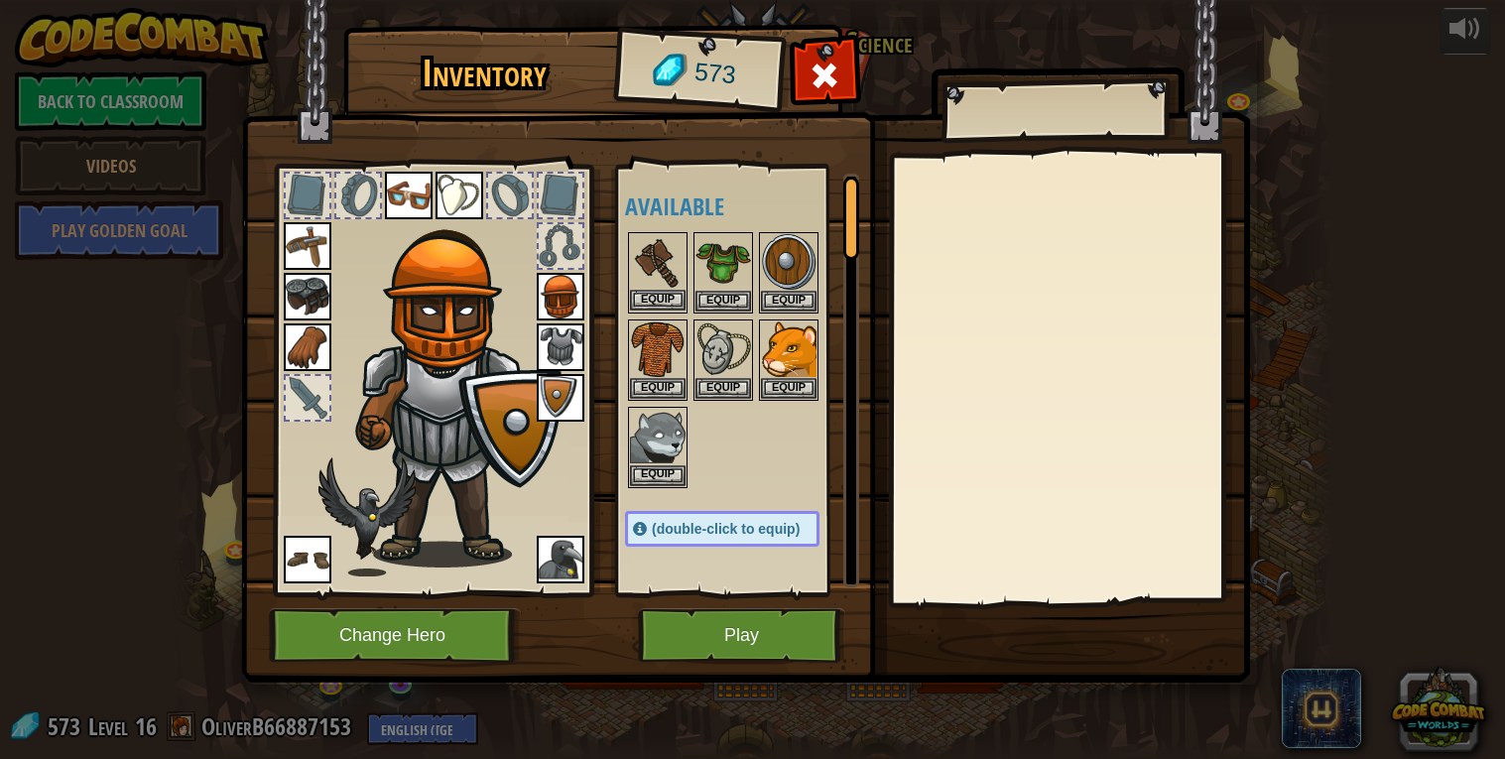
click at [663, 311] on div "Equip" at bounding box center [658, 272] width 60 height 81
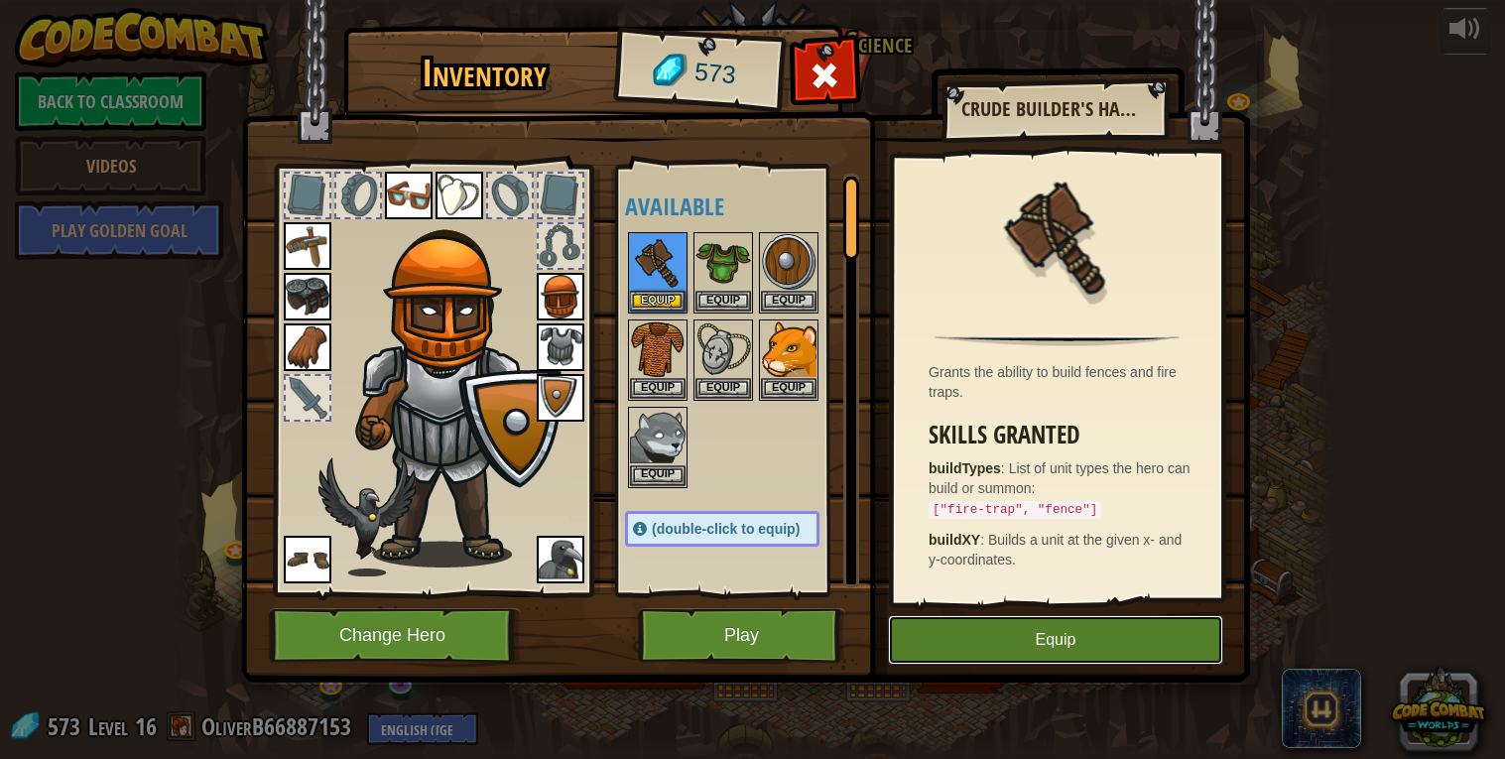
click at [1116, 616] on button "Equip" at bounding box center [1055, 640] width 335 height 50
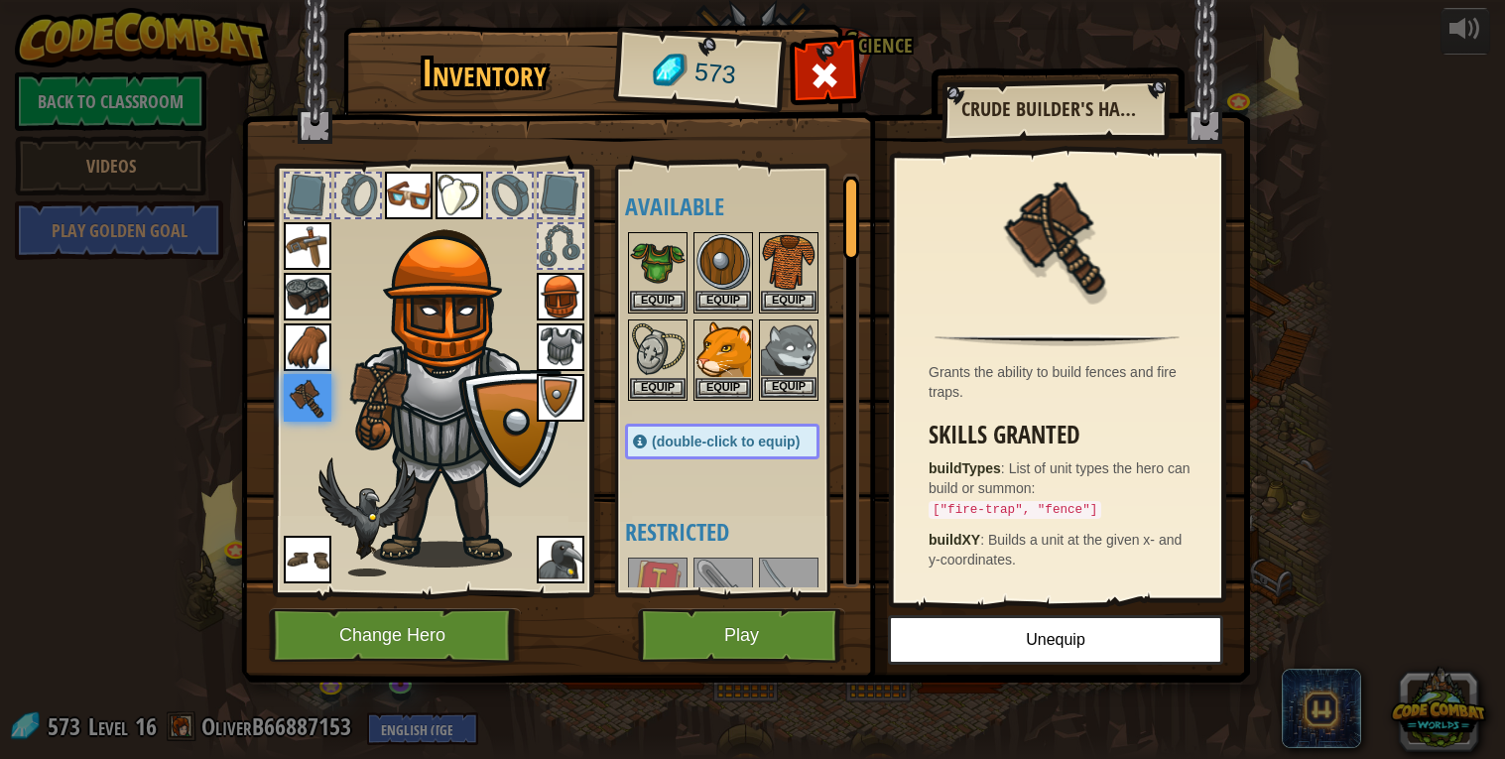
click at [777, 338] on img at bounding box center [789, 350] width 56 height 56
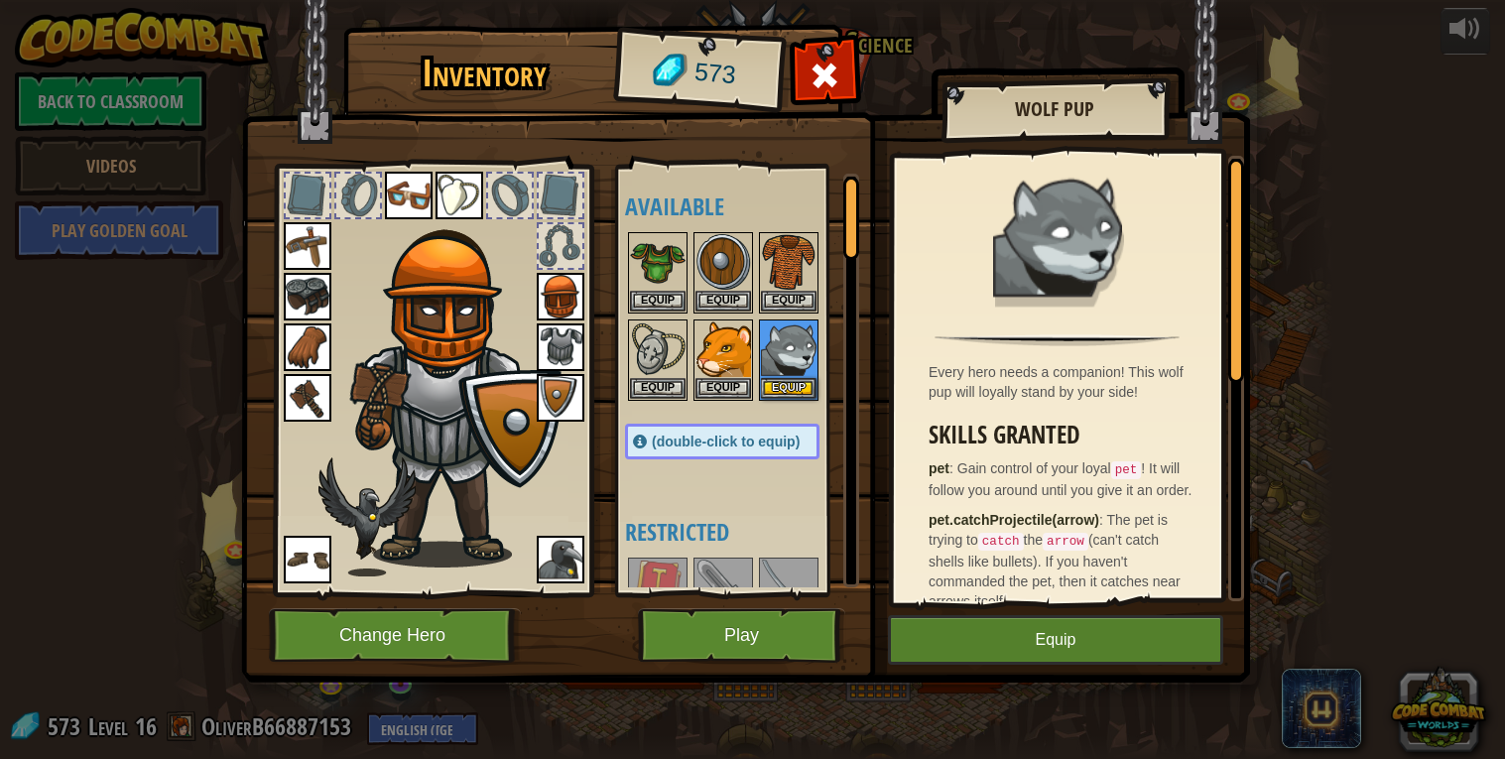
click at [570, 558] on img at bounding box center [561, 560] width 48 height 48
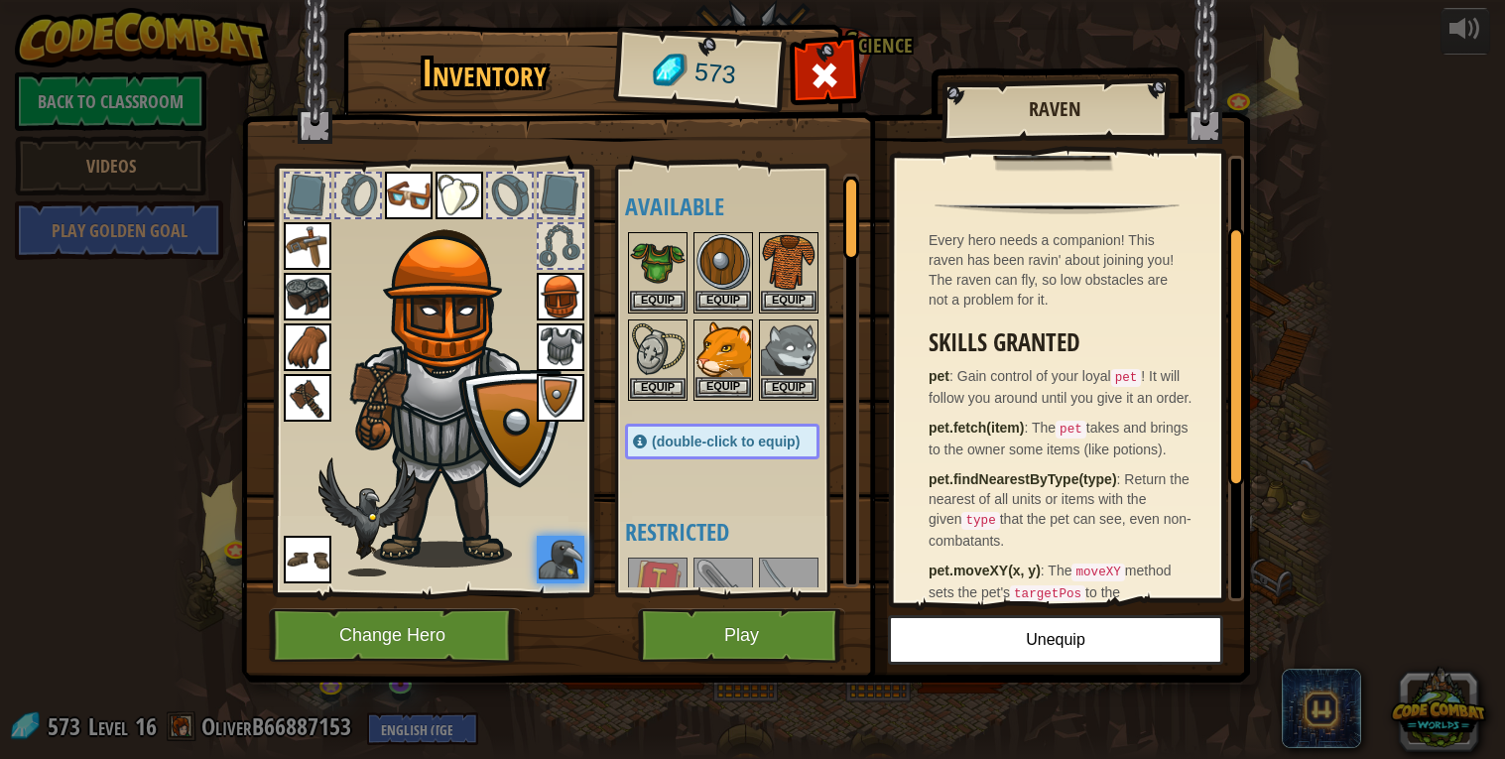
scroll to position [151, 0]
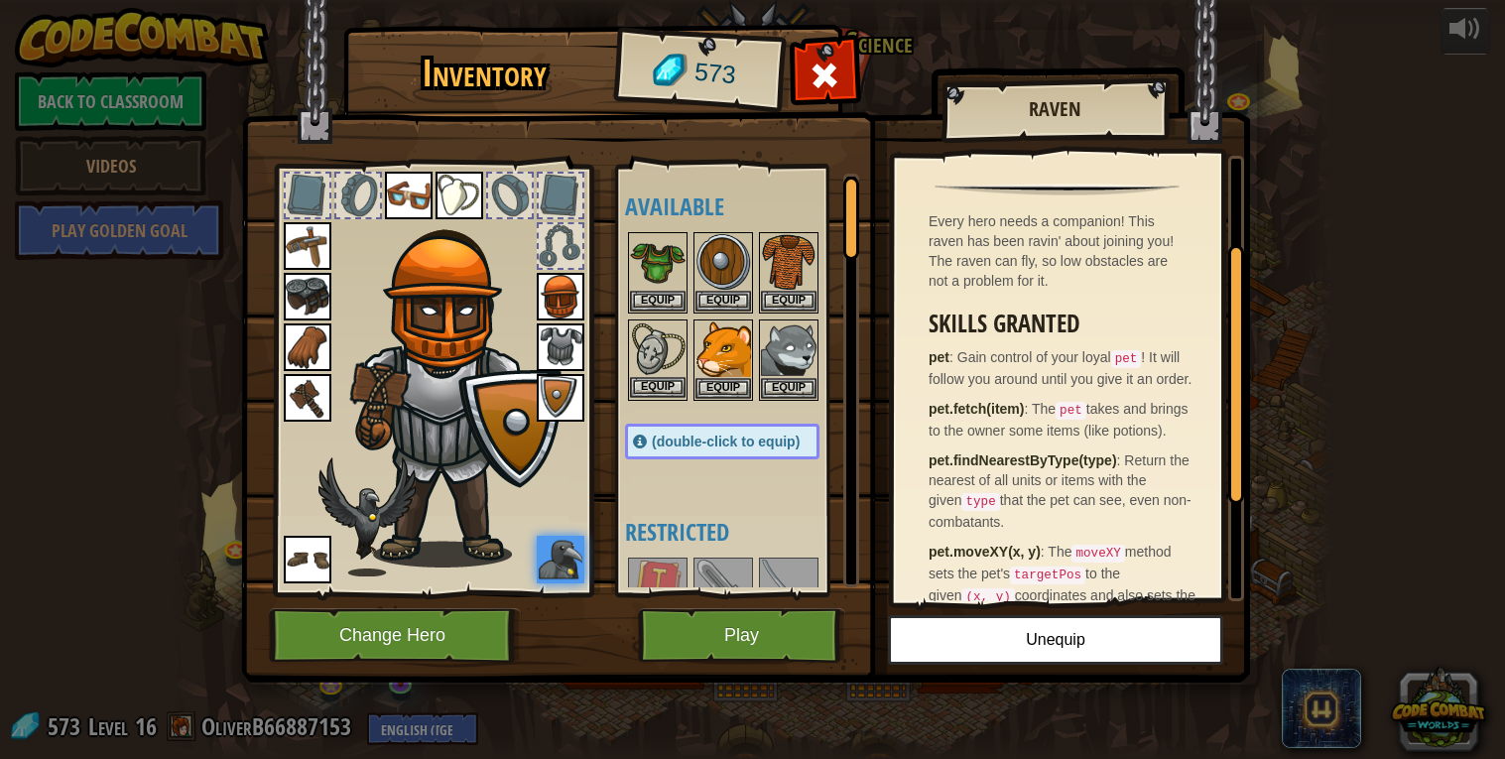
click at [658, 343] on img at bounding box center [658, 350] width 56 height 56
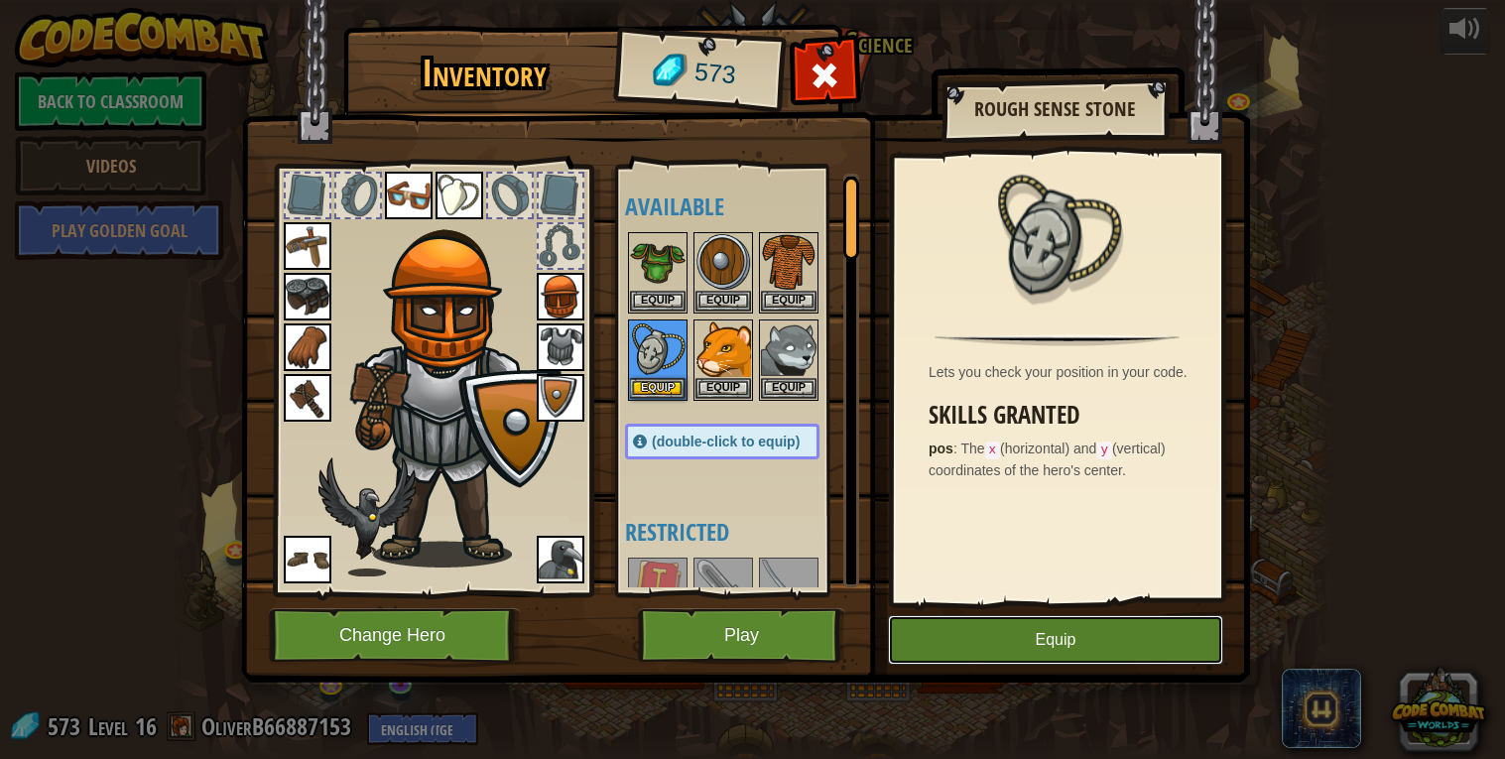
click at [1023, 644] on button "Equip" at bounding box center [1055, 640] width 335 height 50
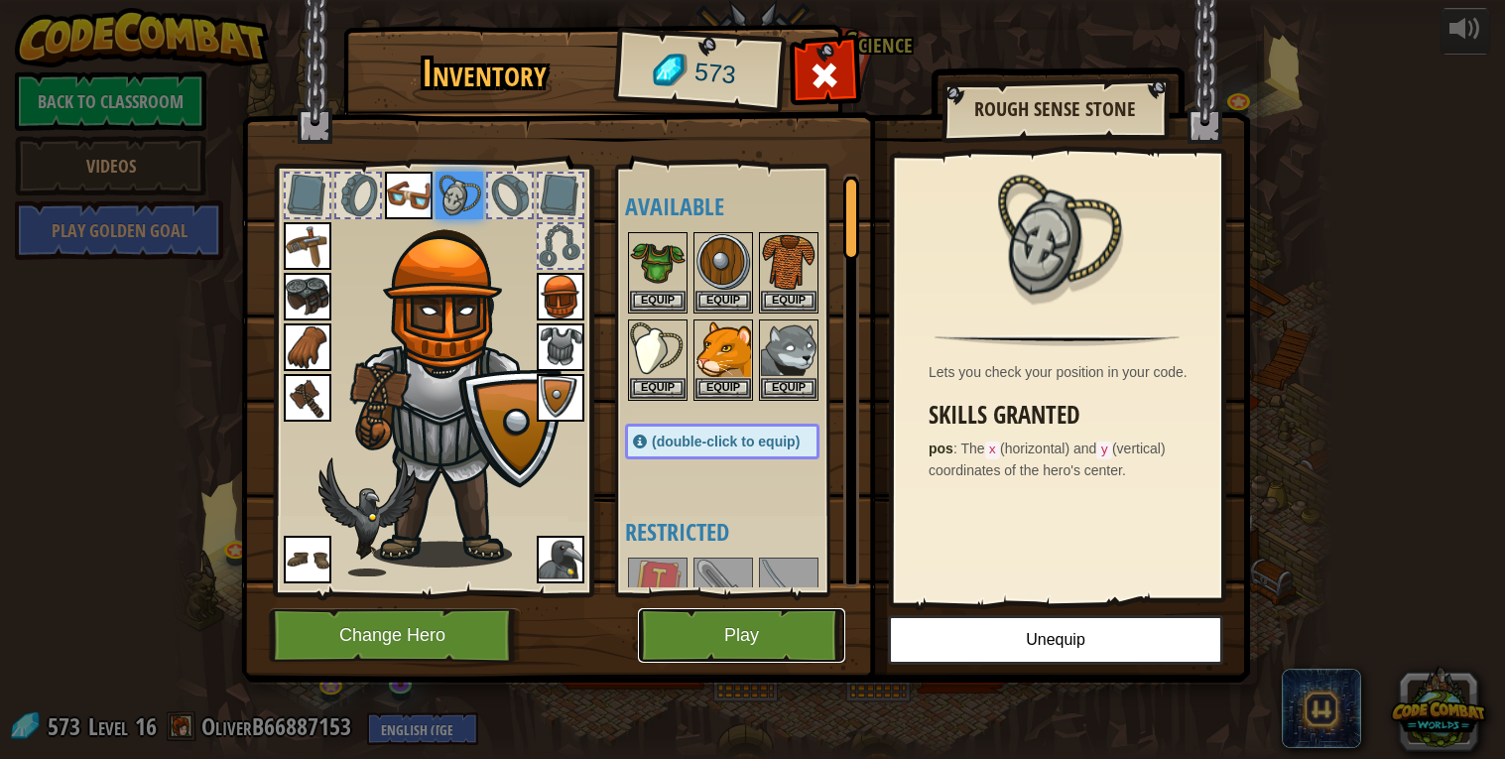
click at [727, 618] on button "Play" at bounding box center [741, 635] width 207 height 55
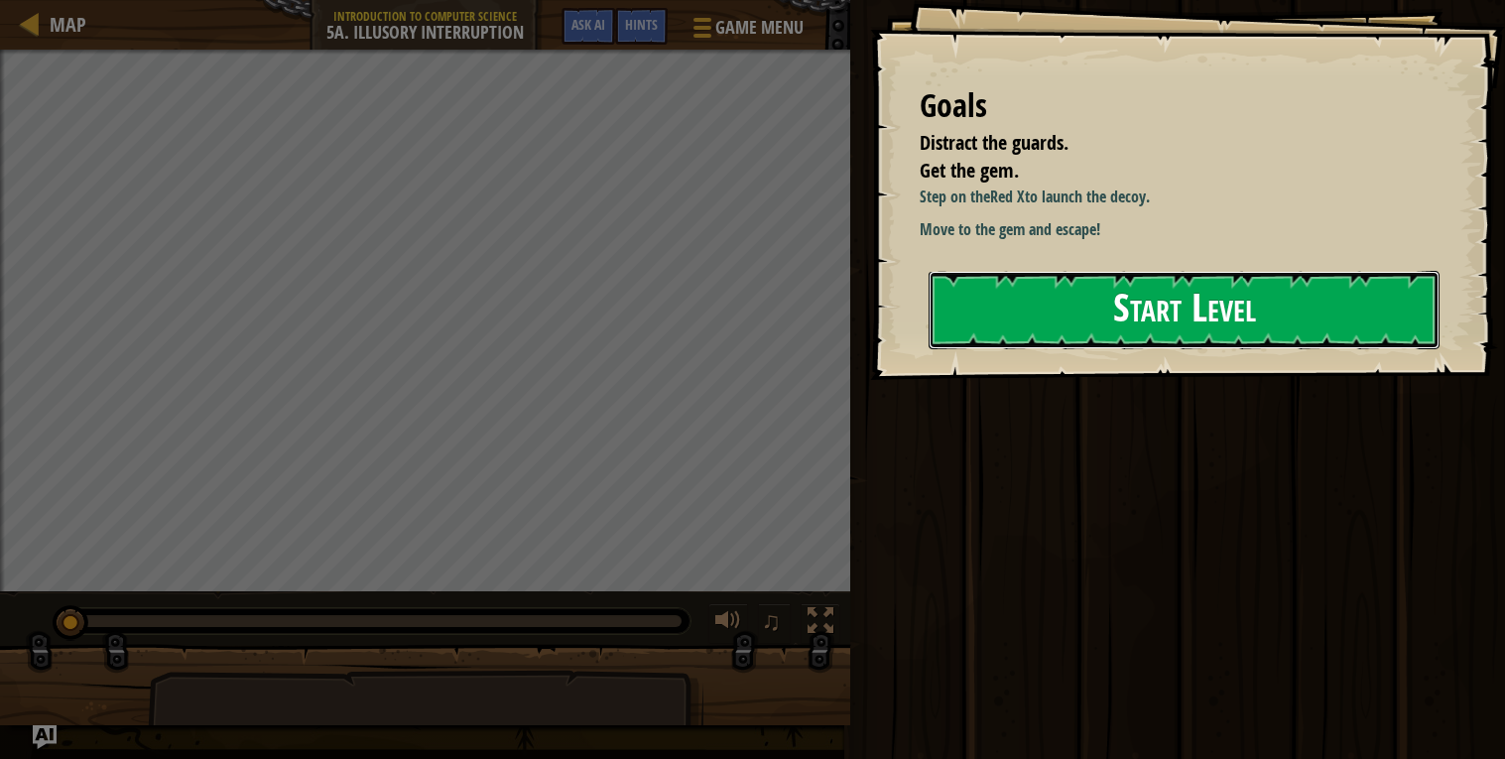
click at [1218, 324] on button "Start Level" at bounding box center [1184, 310] width 511 height 78
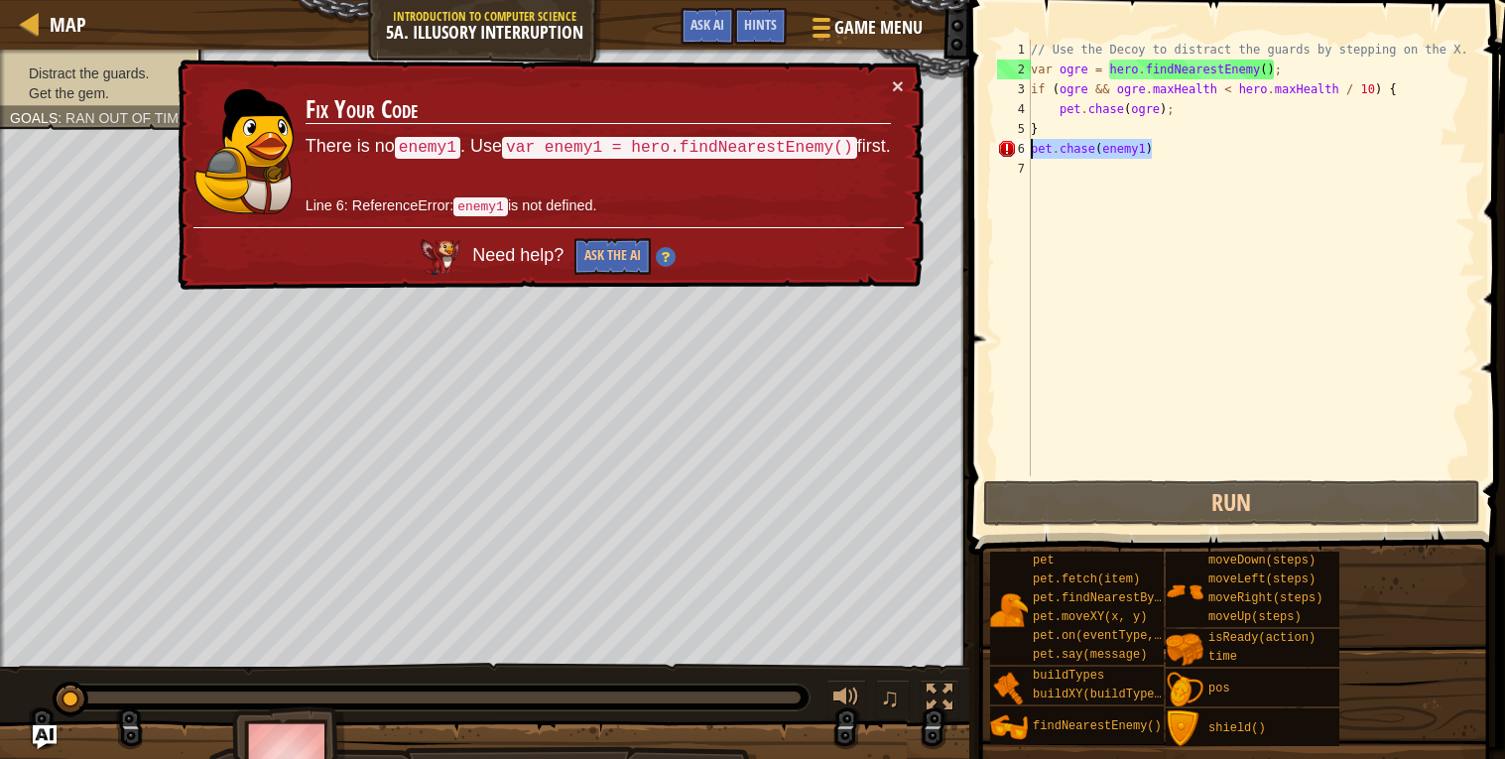
drag, startPoint x: 1159, startPoint y: 143, endPoint x: 995, endPoint y: 137, distance: 163.8
click at [995, 137] on div "1 2 3 4 5 6 7 // Use the Decoy to distract the guards by stepping on the X. var…" at bounding box center [1234, 258] width 482 height 437
type textarea "} [DOMAIN_NAME](enemy1)"
click at [1165, 189] on div "// Use the Decoy to distract the guards by stepping on the X. var ogre = hero .…" at bounding box center [1251, 278] width 449 height 476
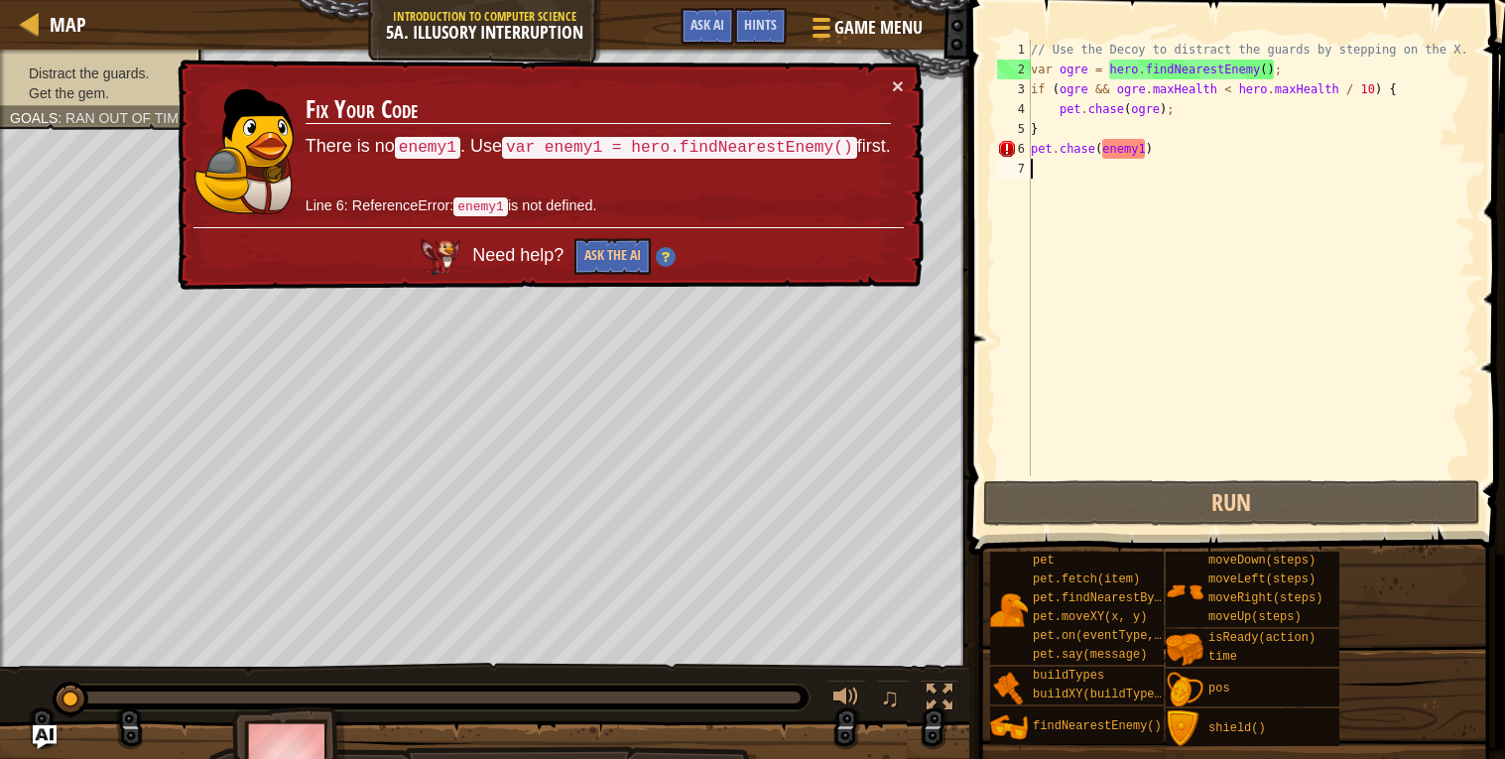
scroll to position [29, 0]
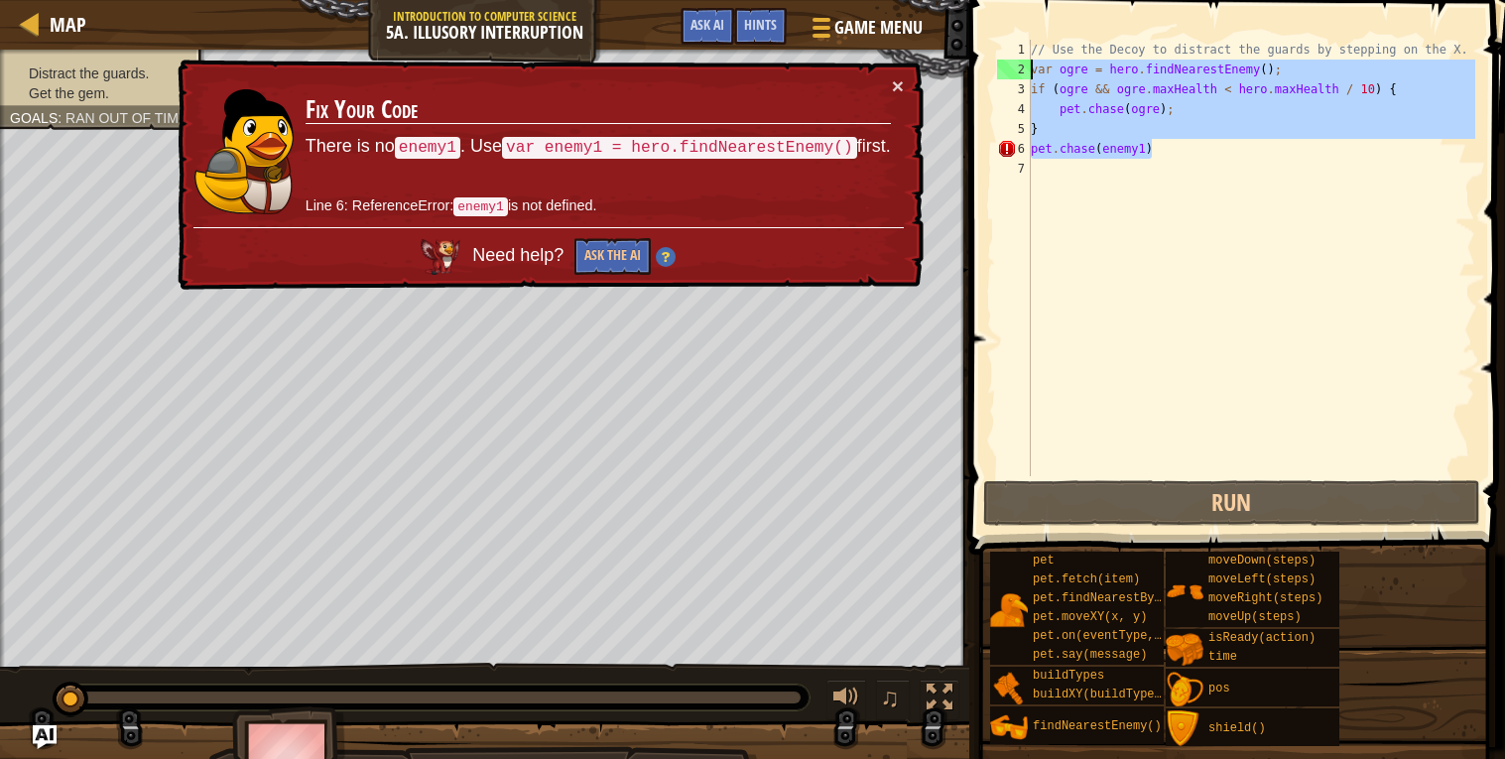
drag, startPoint x: 1187, startPoint y: 142, endPoint x: 1025, endPoint y: 65, distance: 179.3
click at [1025, 65] on div "1 2 3 4 5 6 7 // Use the Decoy to distract the guards by stepping on the X. var…" at bounding box center [1234, 258] width 482 height 437
type textarea "var ogre = hero.findNearestEnemy(); if ([PERSON_NAME] && [PERSON_NAME].maxHealt…"
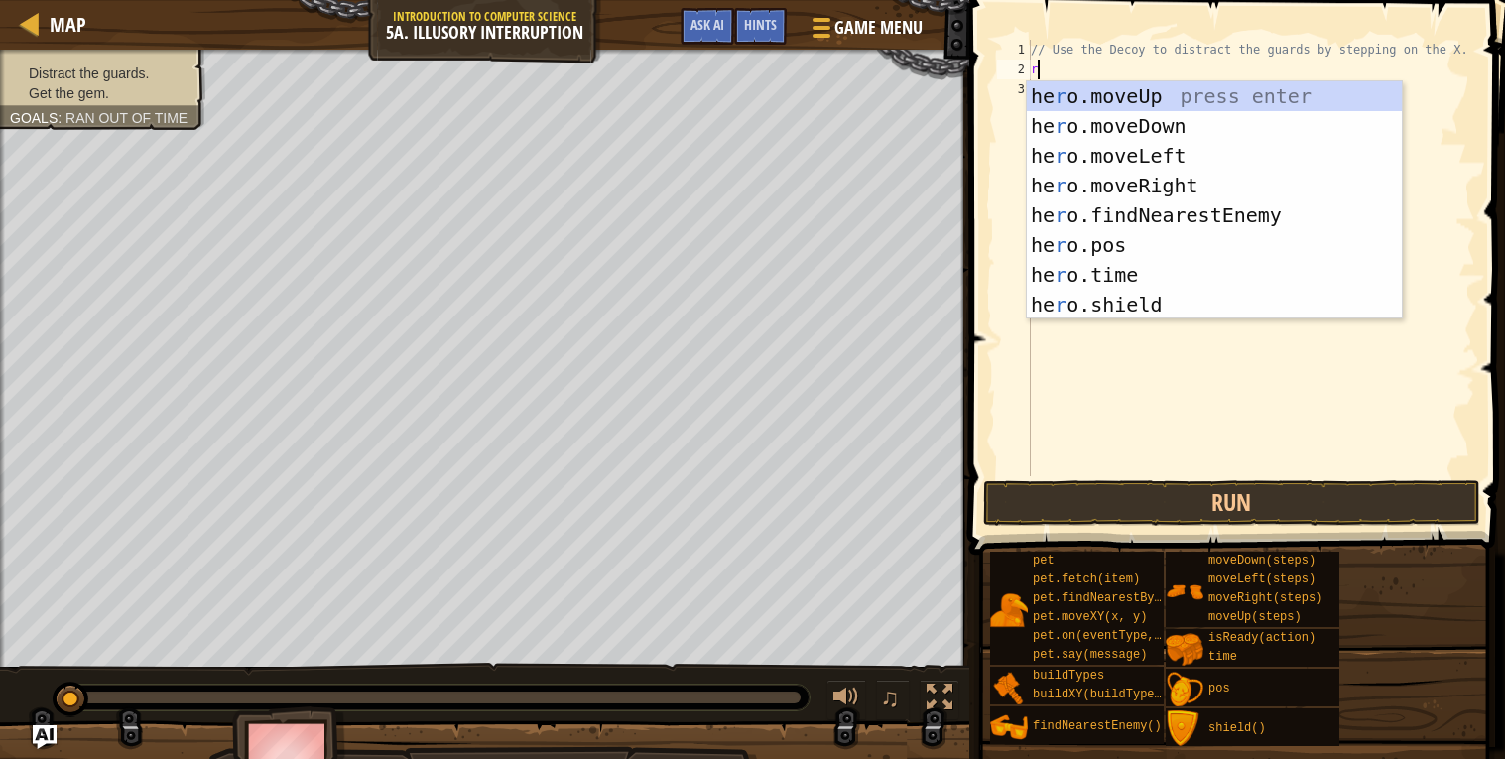
scroll to position [9, 0]
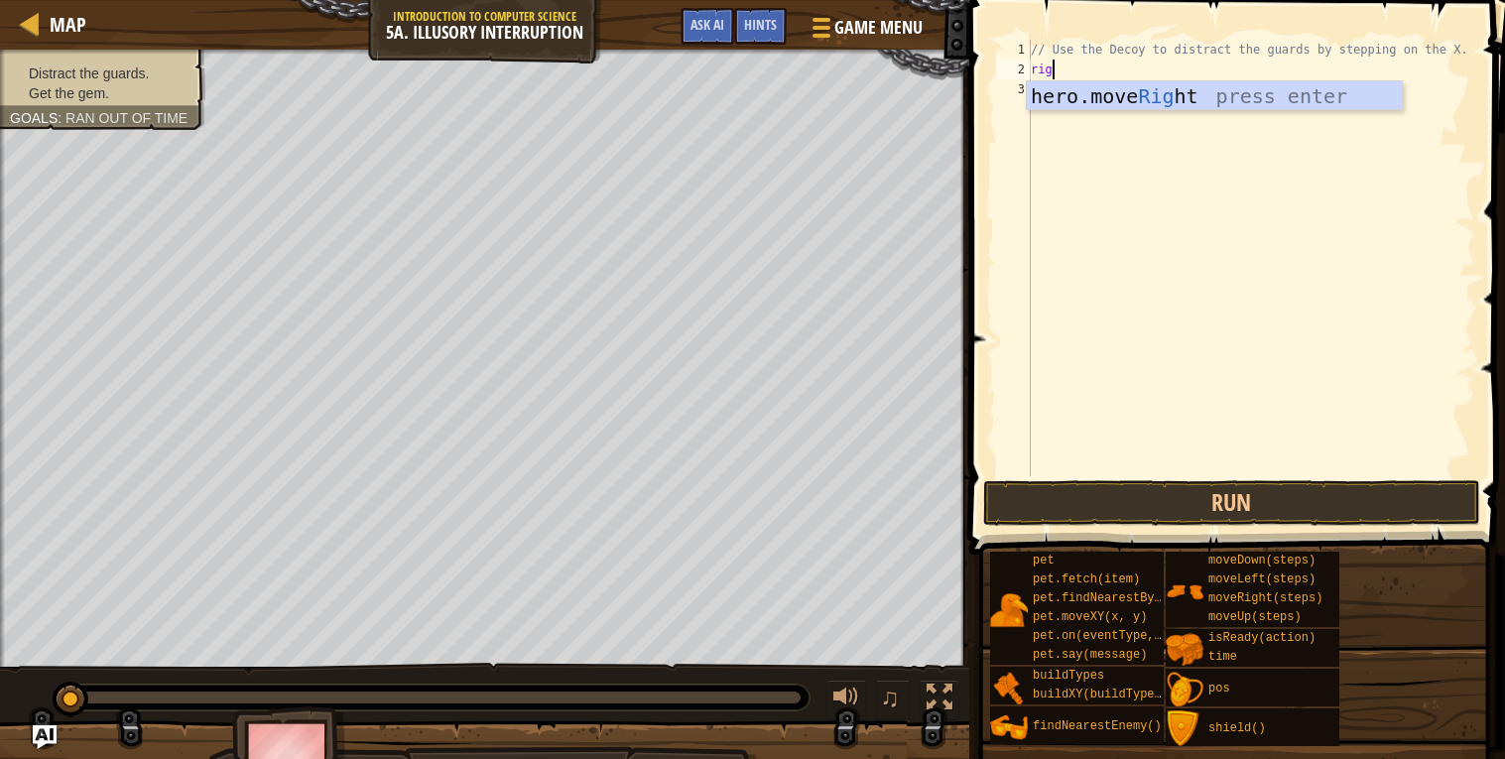
type textarea "righ"
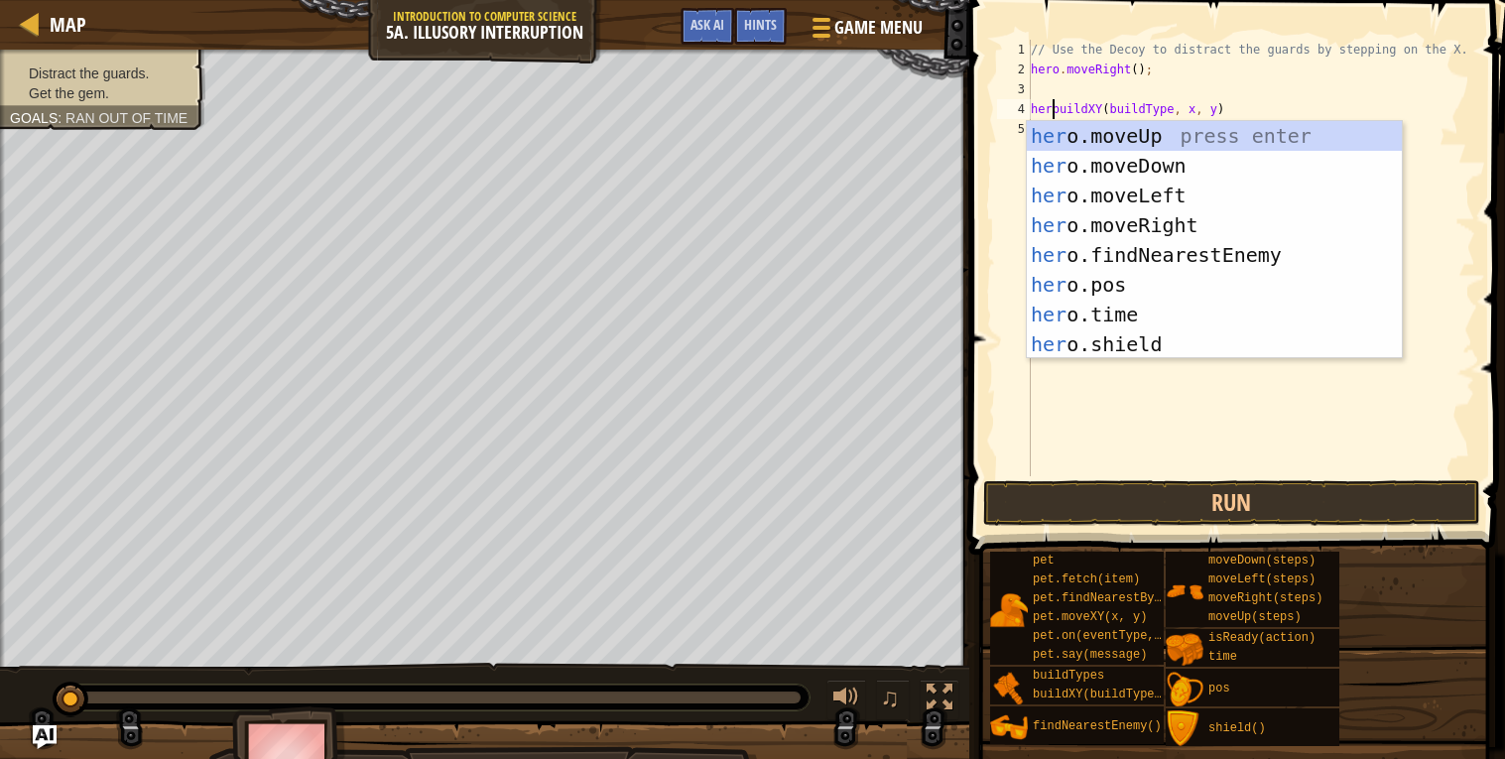
scroll to position [9, 3]
type textarea "hero.buildXY(buildType, x, y)"
click at [1276, 90] on div "// Use the Decoy to distract the guards by stepping on the X. hero . moveRight …" at bounding box center [1251, 278] width 449 height 476
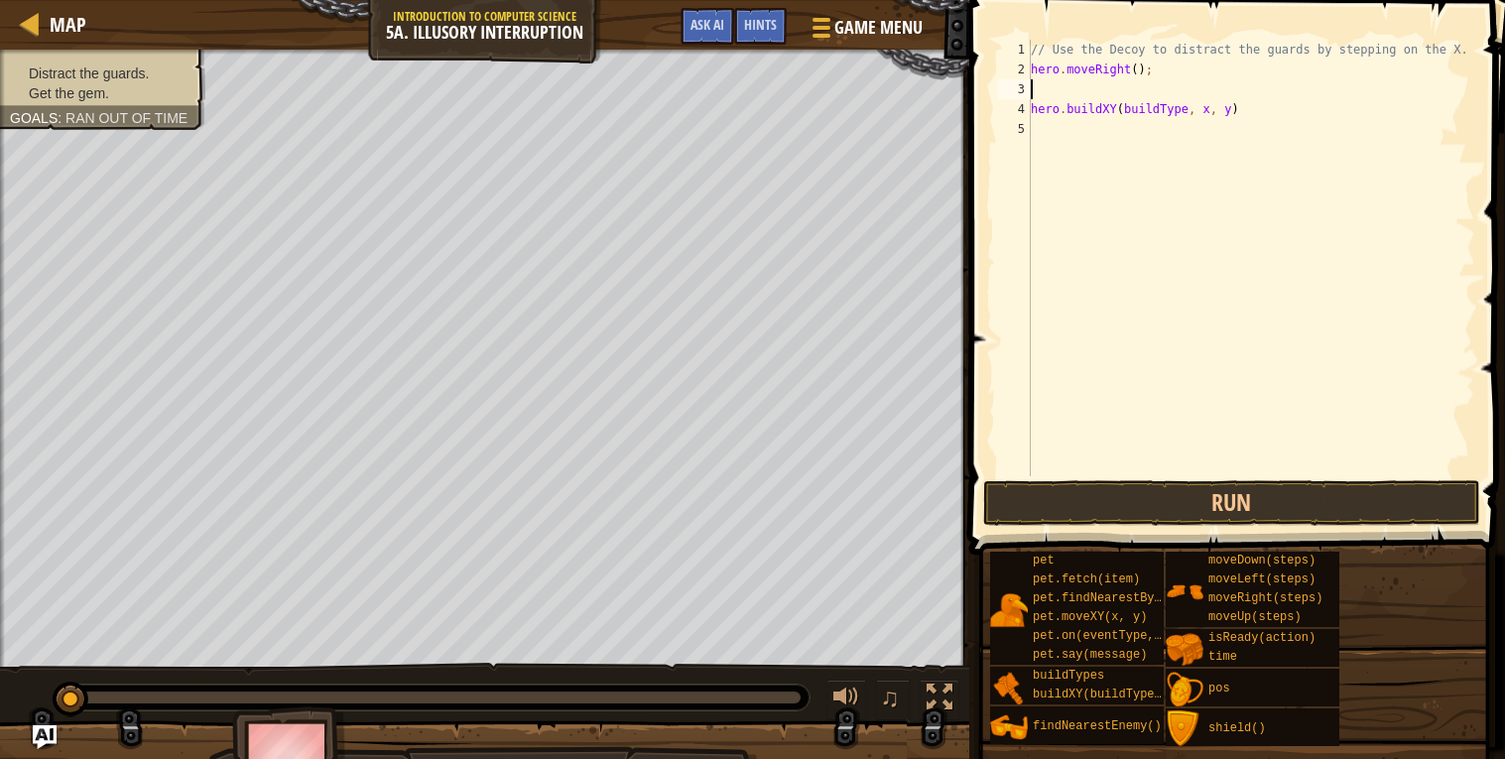
scroll to position [9, 0]
click at [1280, 98] on div "// Use the Decoy to distract the guards by stepping on the X. hero . moveRight …" at bounding box center [1251, 278] width 449 height 476
click at [1213, 102] on div "// Use the Decoy to distract the guards by stepping on the X. hero . moveRight …" at bounding box center [1251, 278] width 449 height 476
type textarea "hero.buildXY(buildType, x, y)"
